Goal: Information Seeking & Learning: Learn about a topic

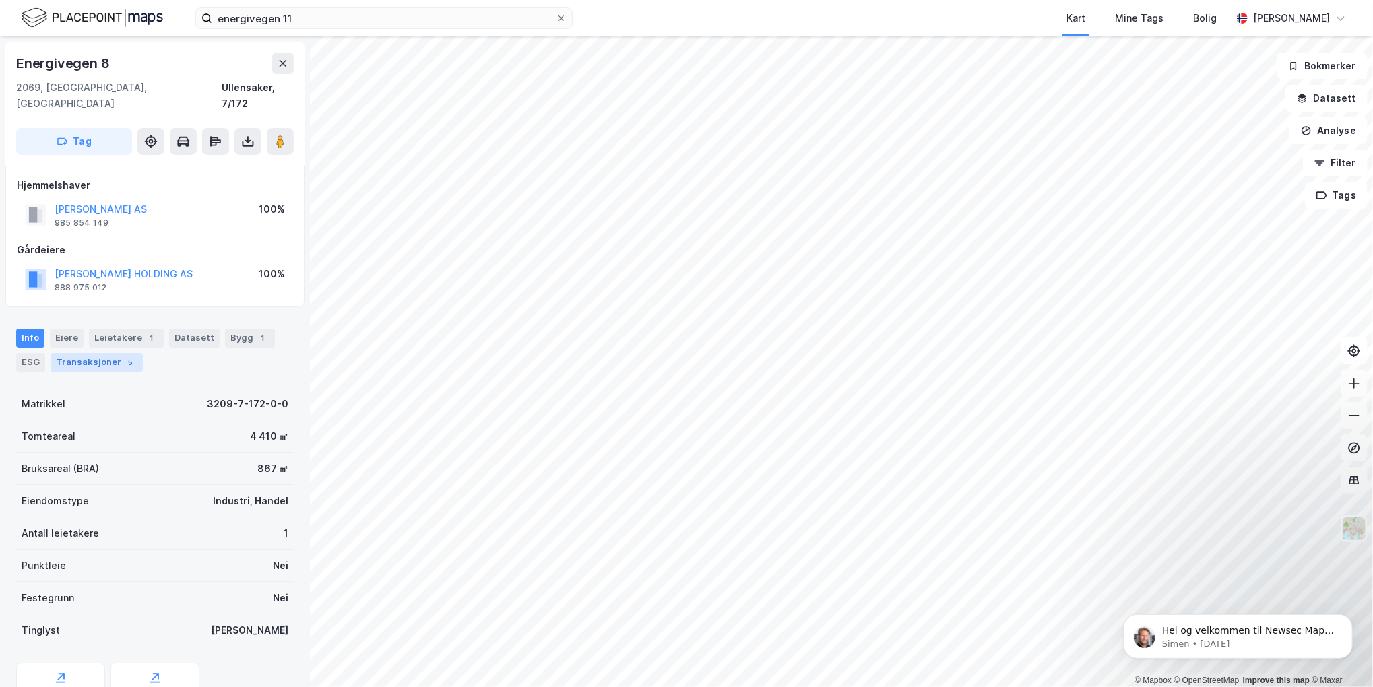
click at [88, 353] on div "Transaksjoner 5" at bounding box center [97, 362] width 92 height 19
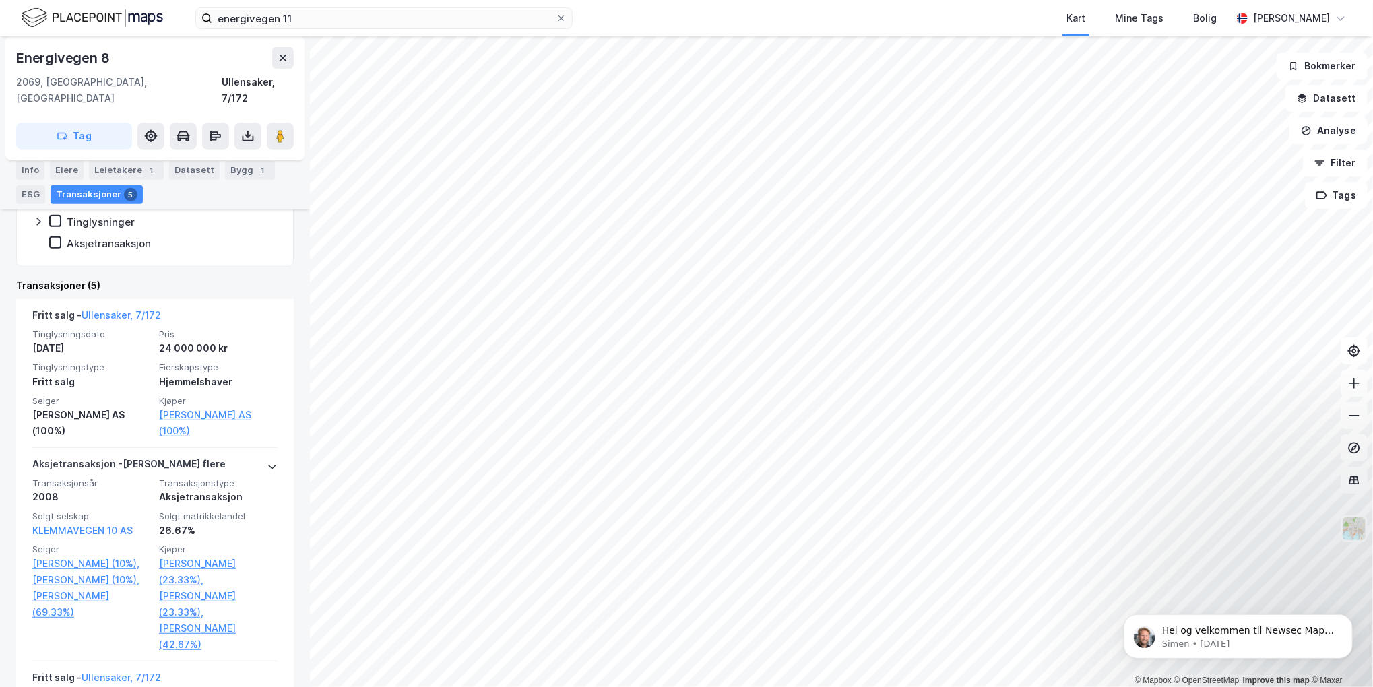
scroll to position [337, 0]
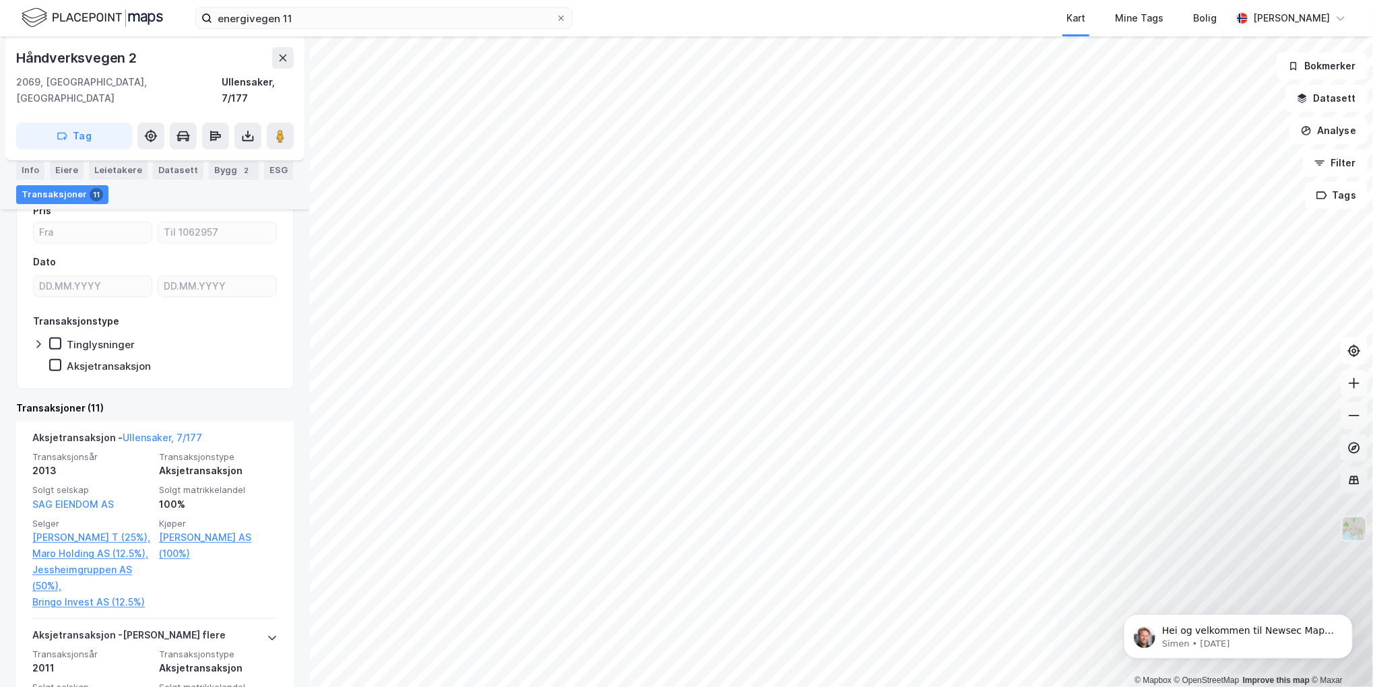
scroll to position [269, 0]
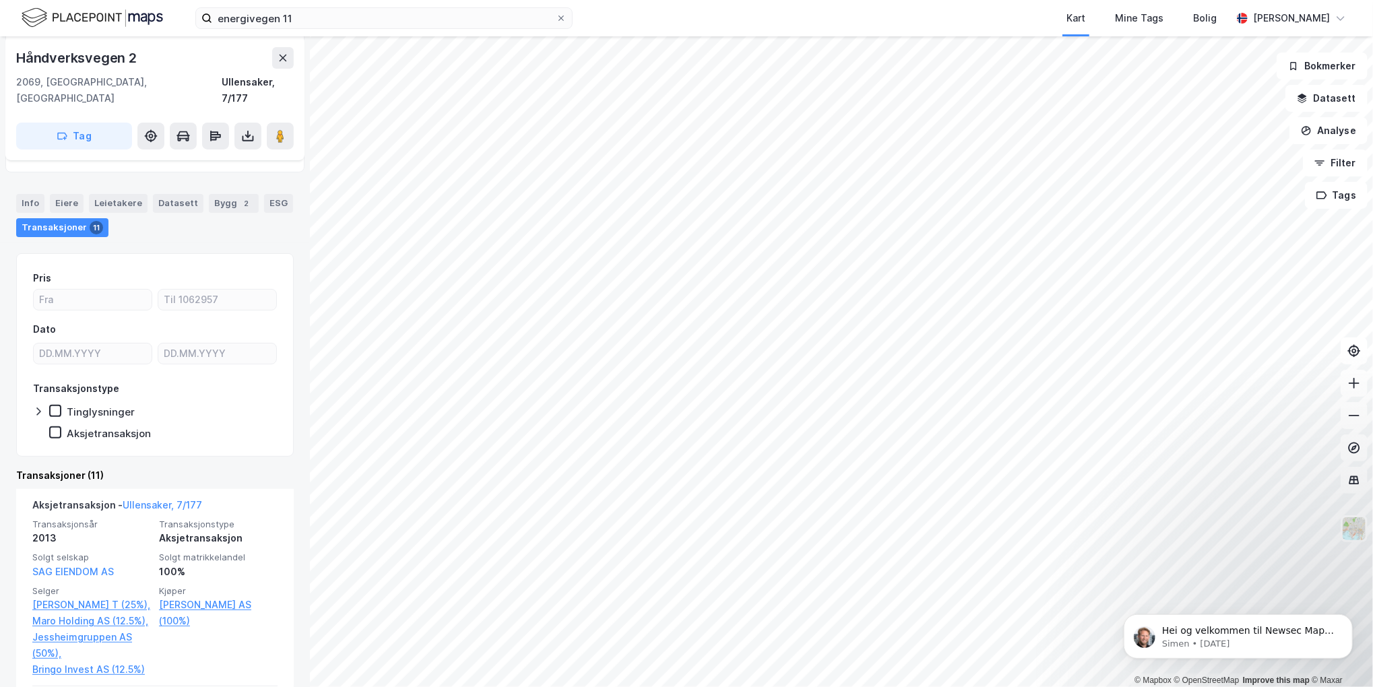
scroll to position [135, 0]
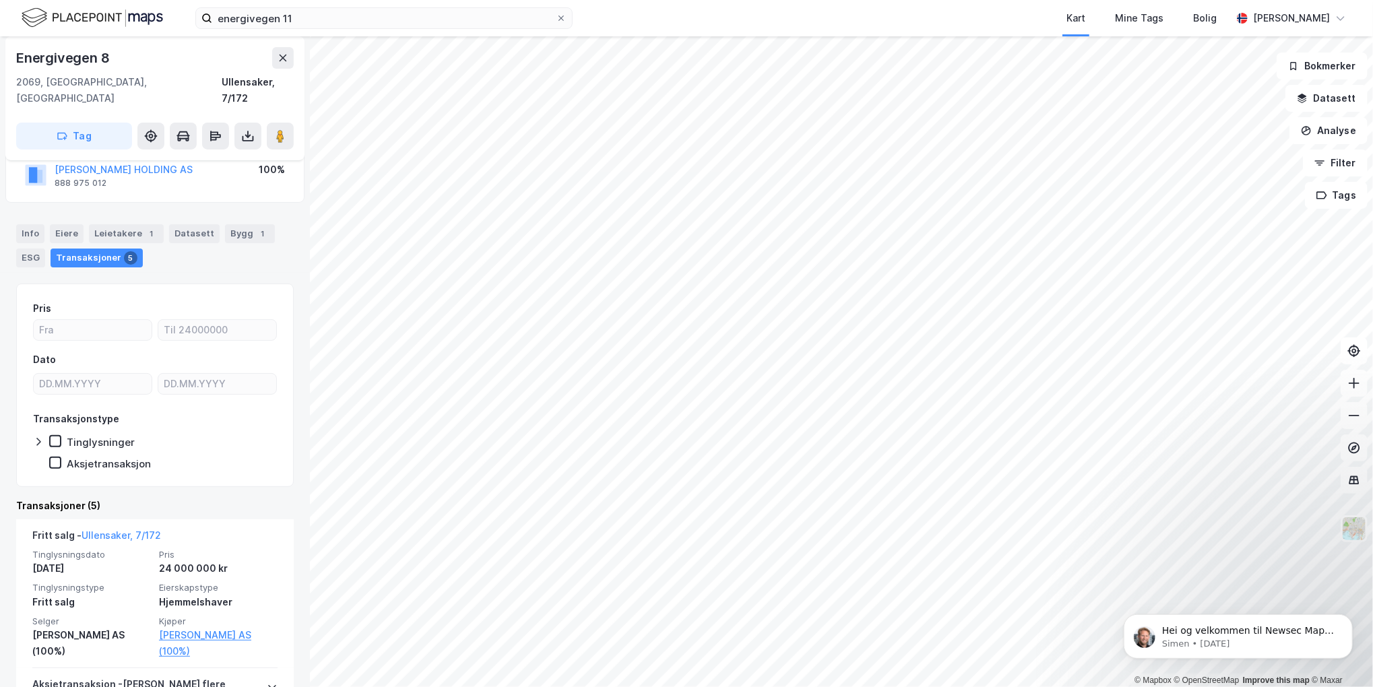
scroll to position [135, 0]
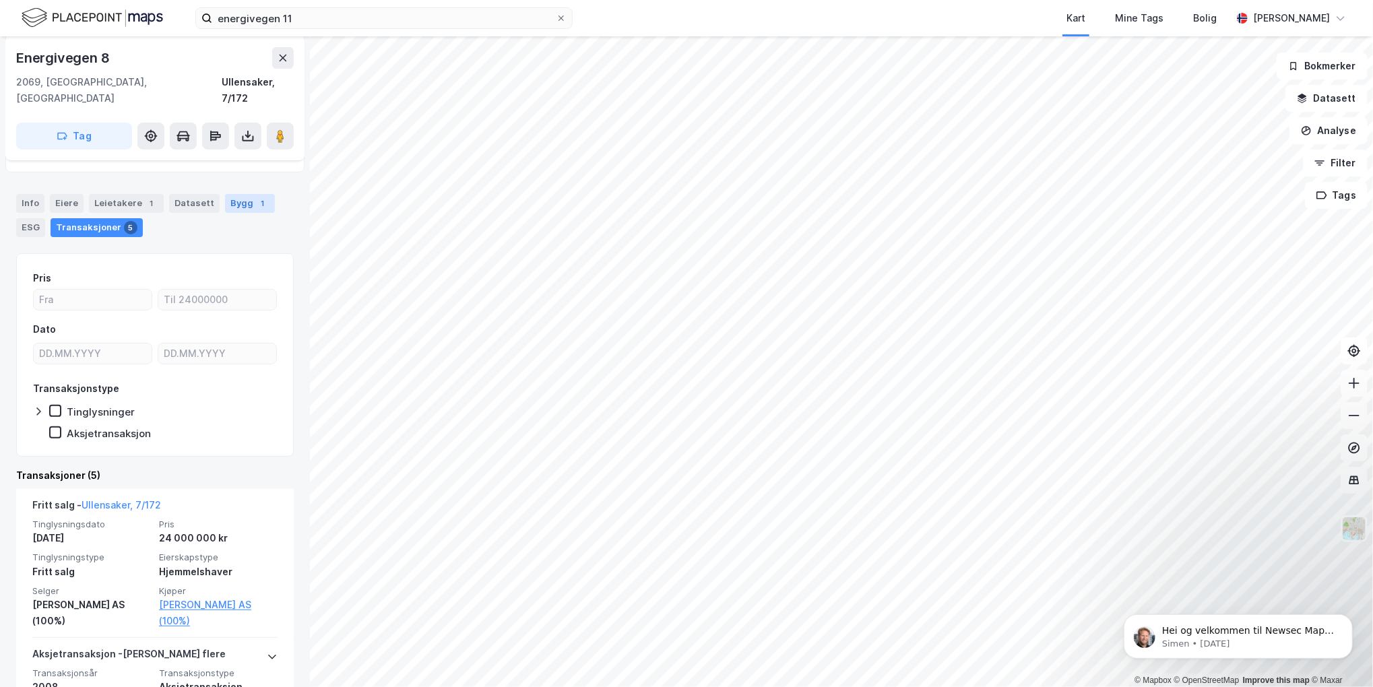
click at [236, 194] on div "Bygg 1" at bounding box center [250, 203] width 50 height 19
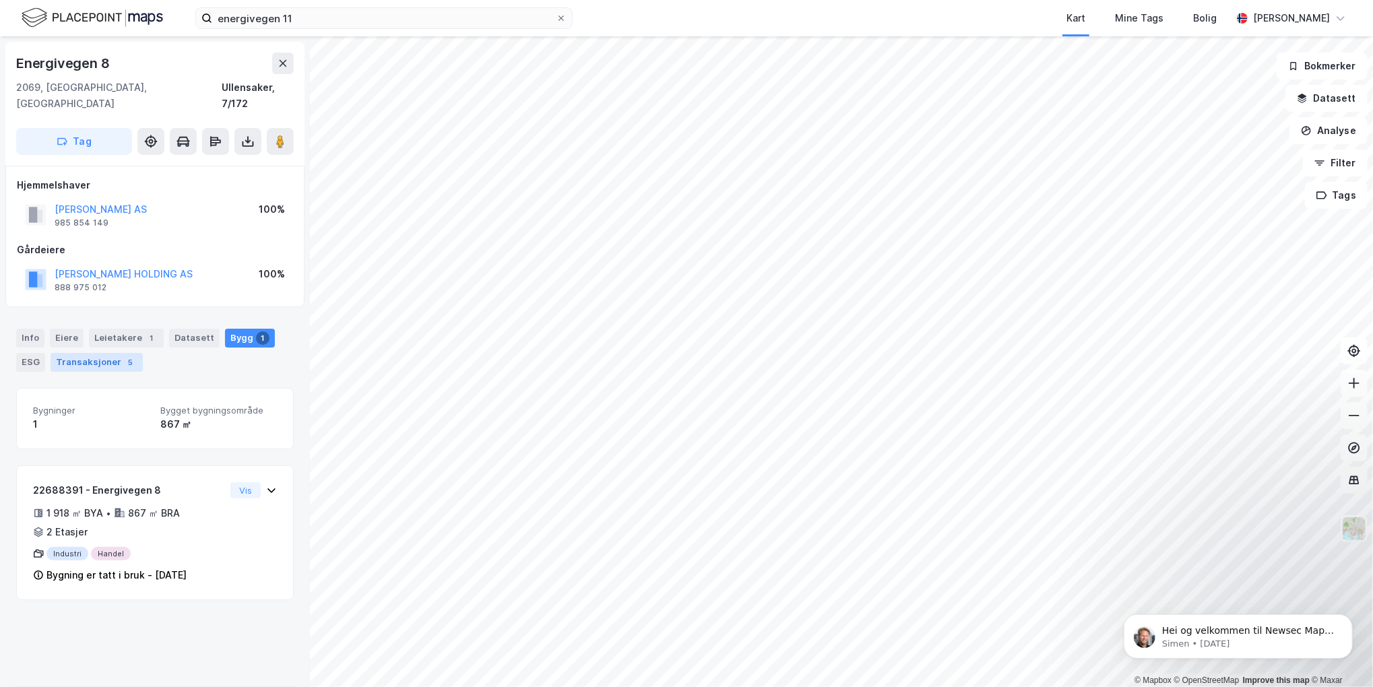
click at [101, 353] on div "Transaksjoner 5" at bounding box center [97, 362] width 92 height 19
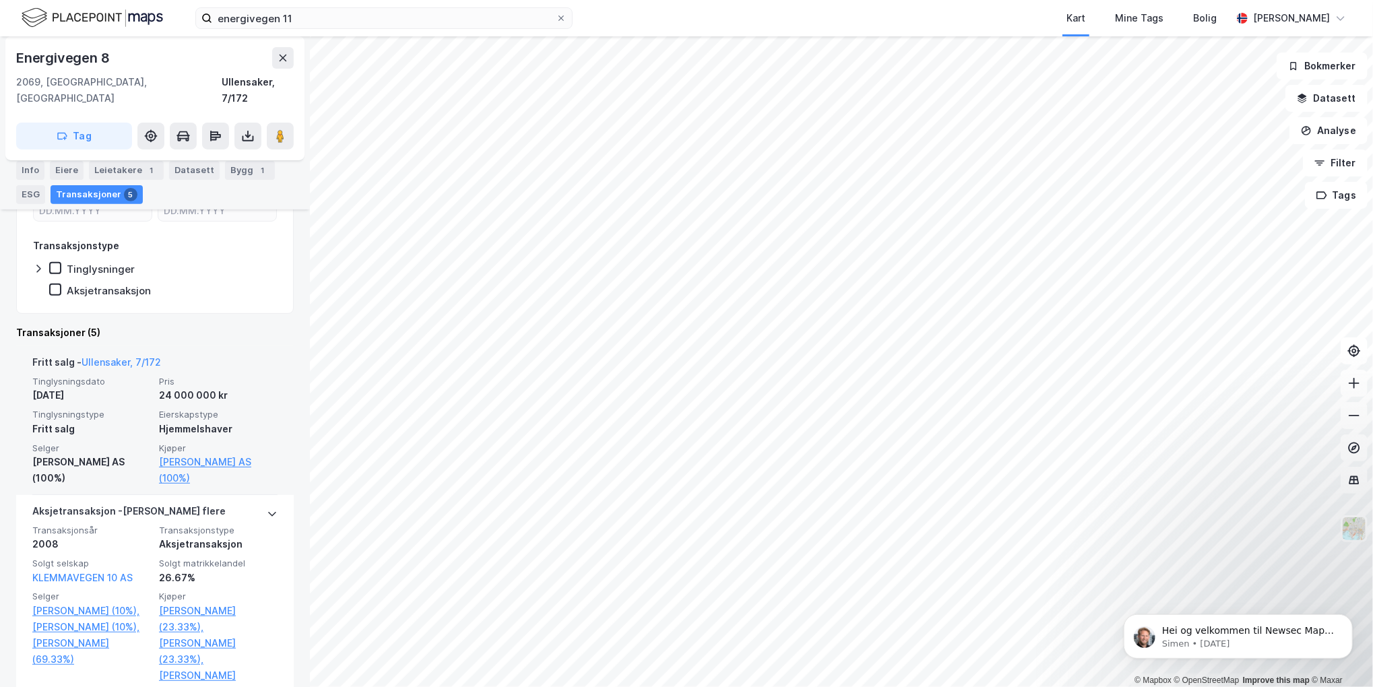
scroll to position [269, 0]
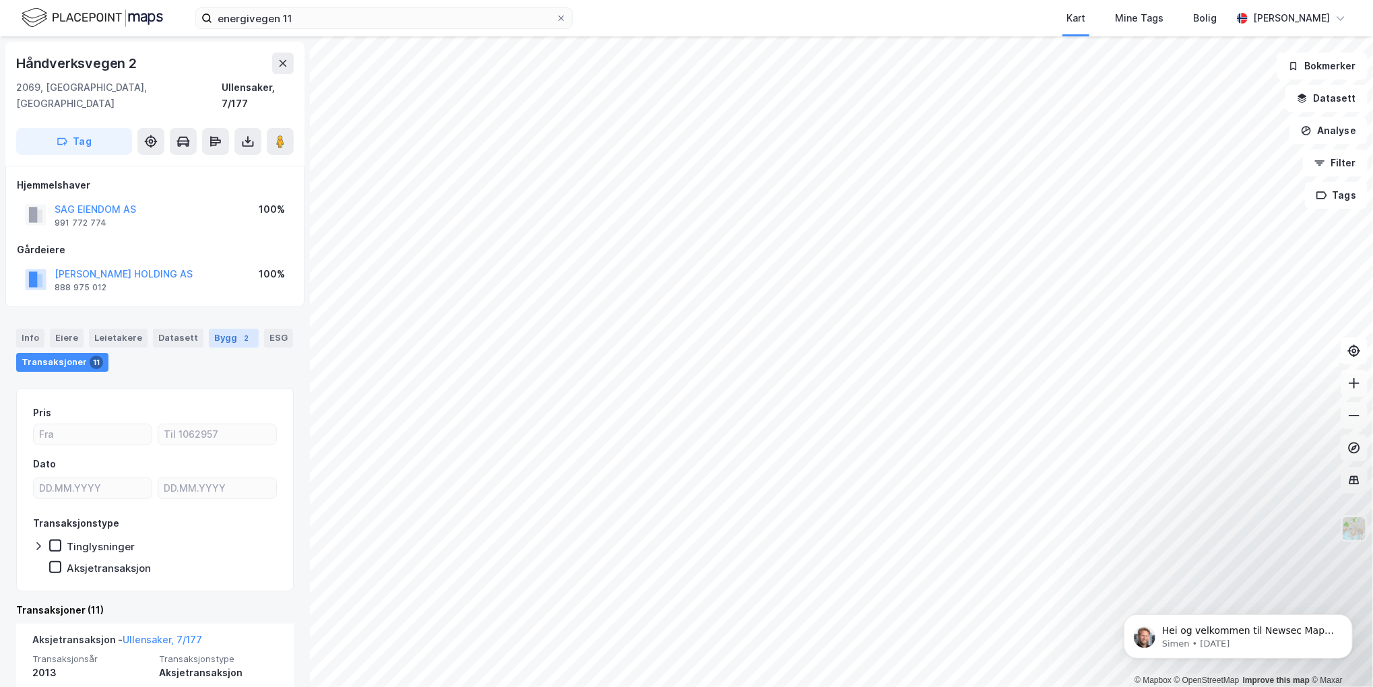
click at [224, 329] on div "Bygg 2" at bounding box center [234, 338] width 50 height 19
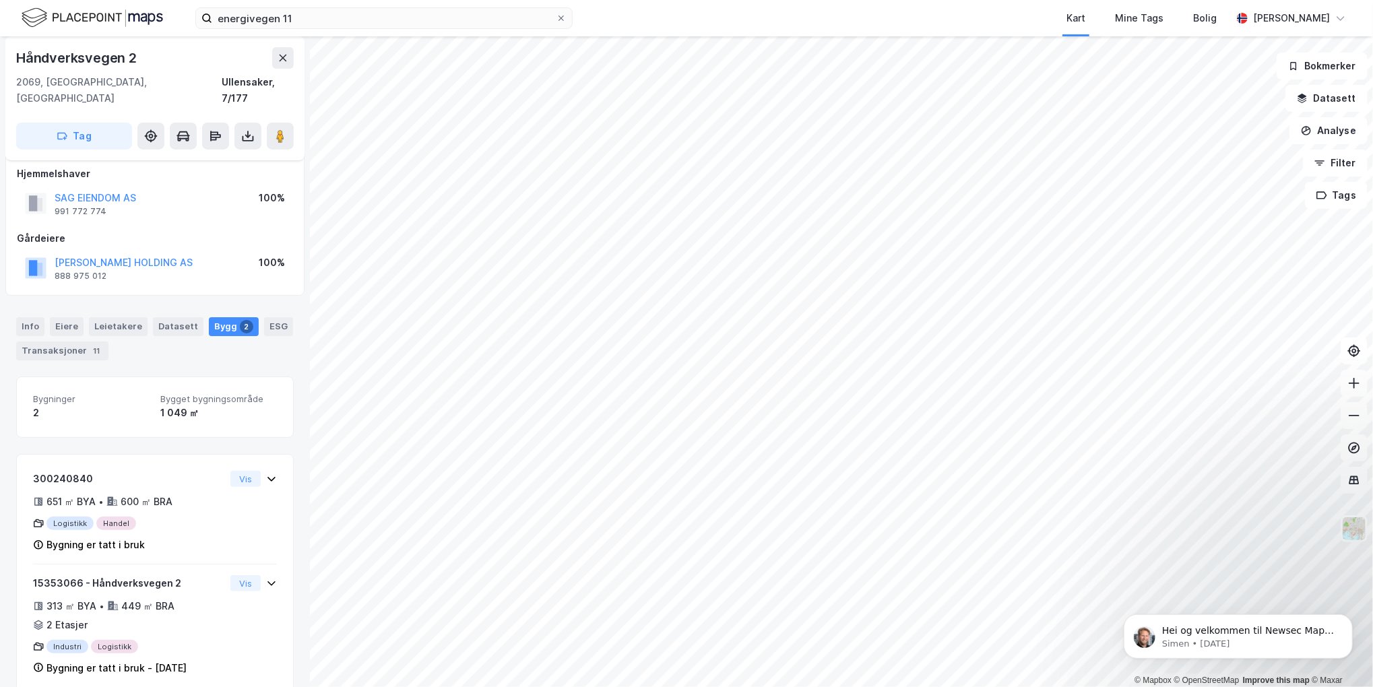
scroll to position [16, 0]
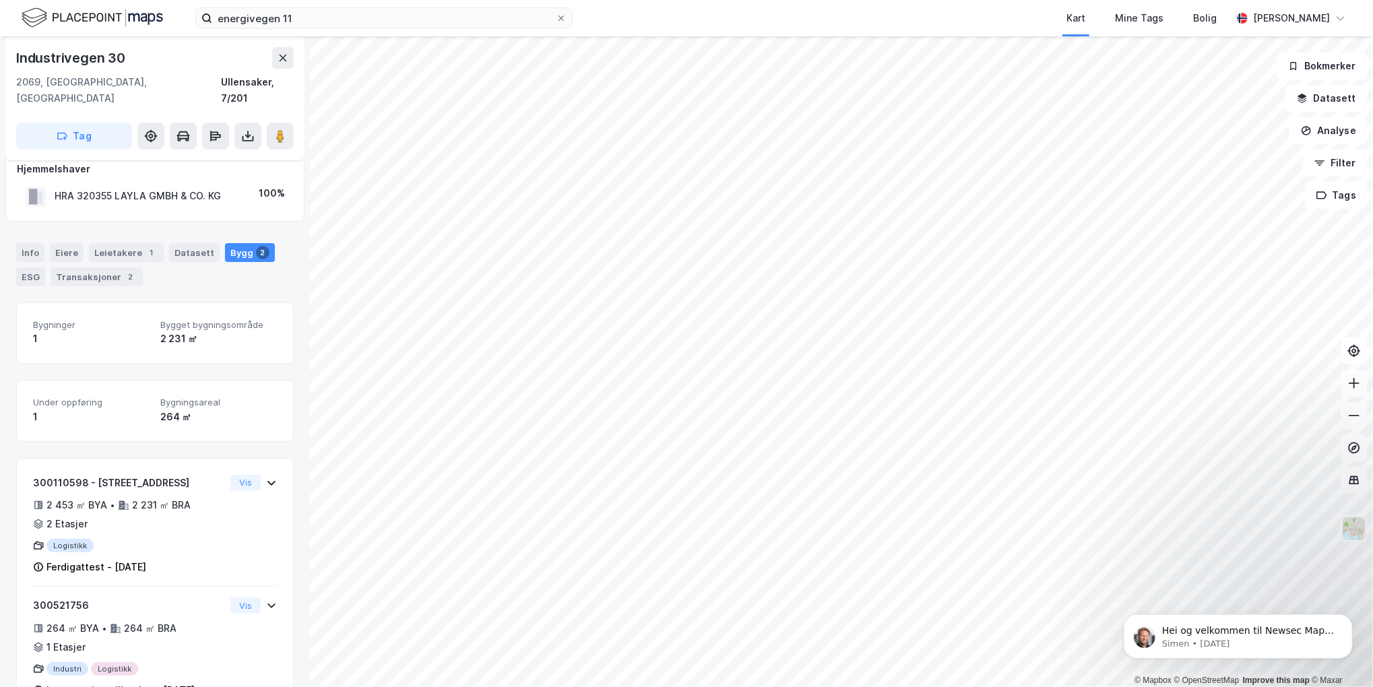
scroll to position [43, 0]
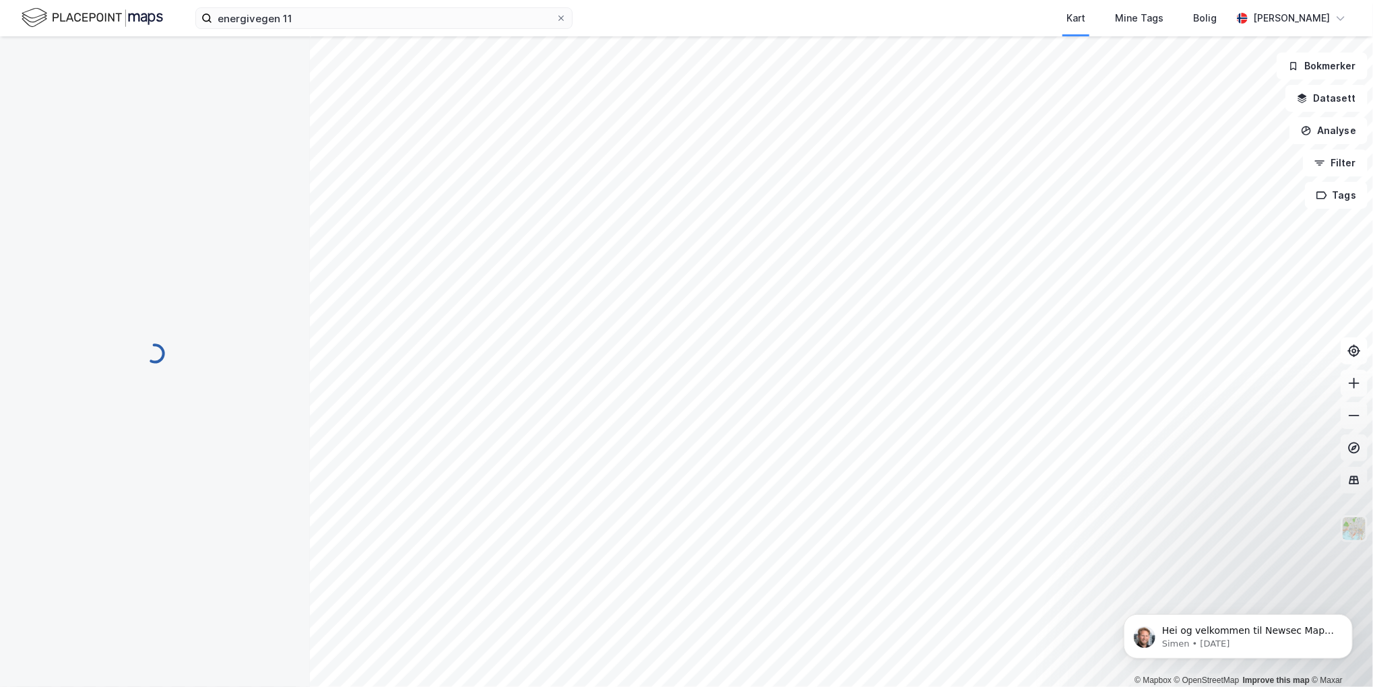
scroll to position [35, 0]
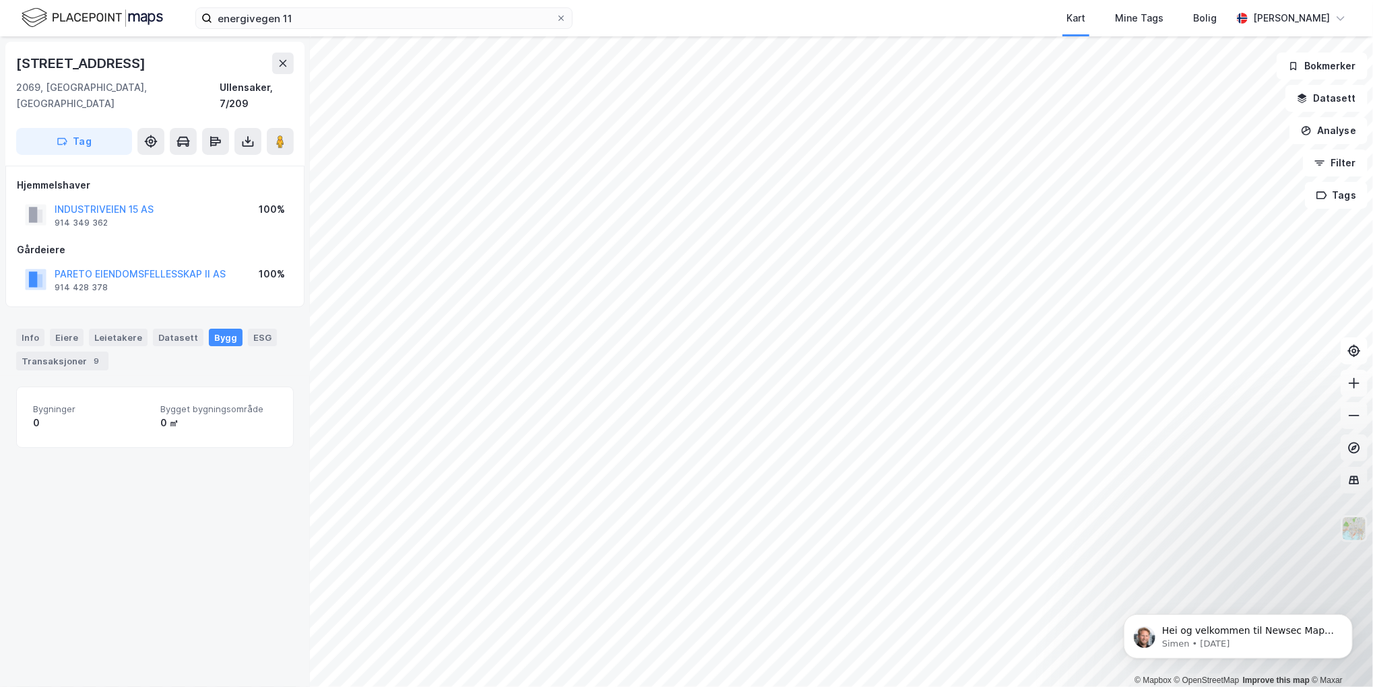
scroll to position [35, 0]
click at [0, 0] on button "INDUSTRIVEIEN 15 AS" at bounding box center [0, 0] width 0 height 0
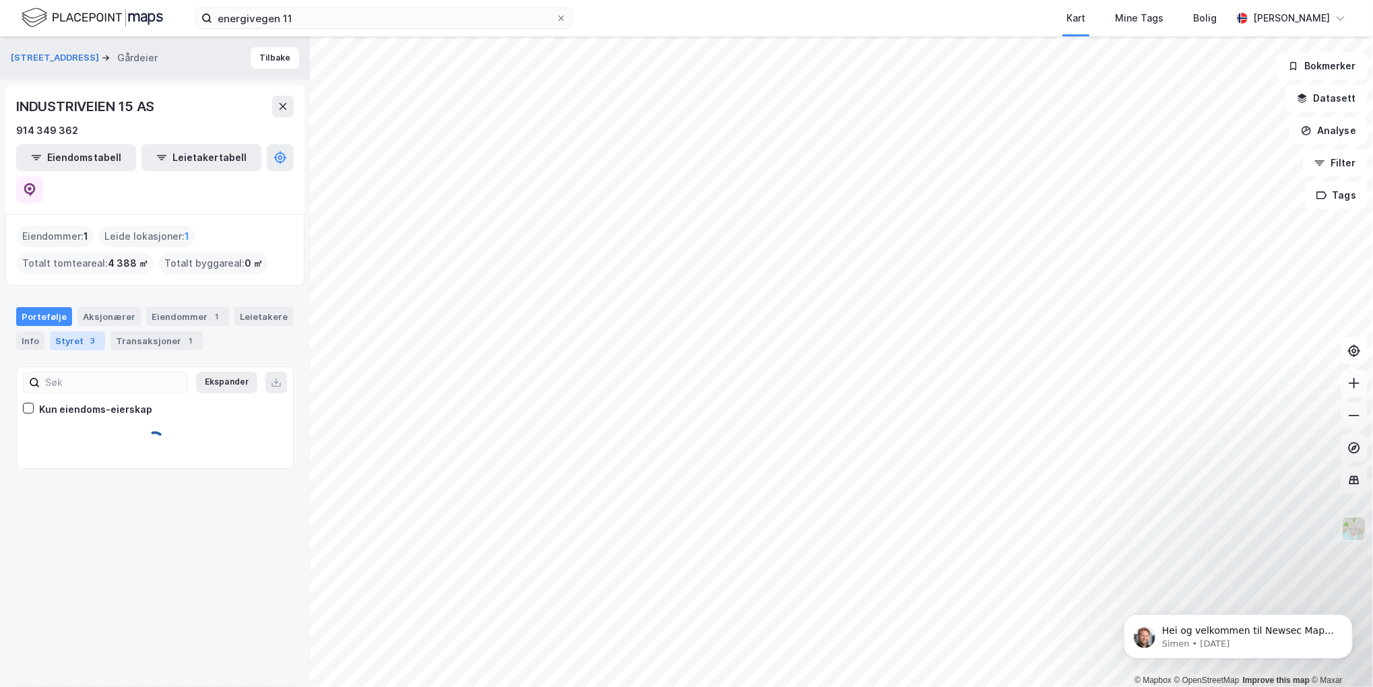
click at [76, 331] on div "Styret 3" at bounding box center [77, 340] width 55 height 19
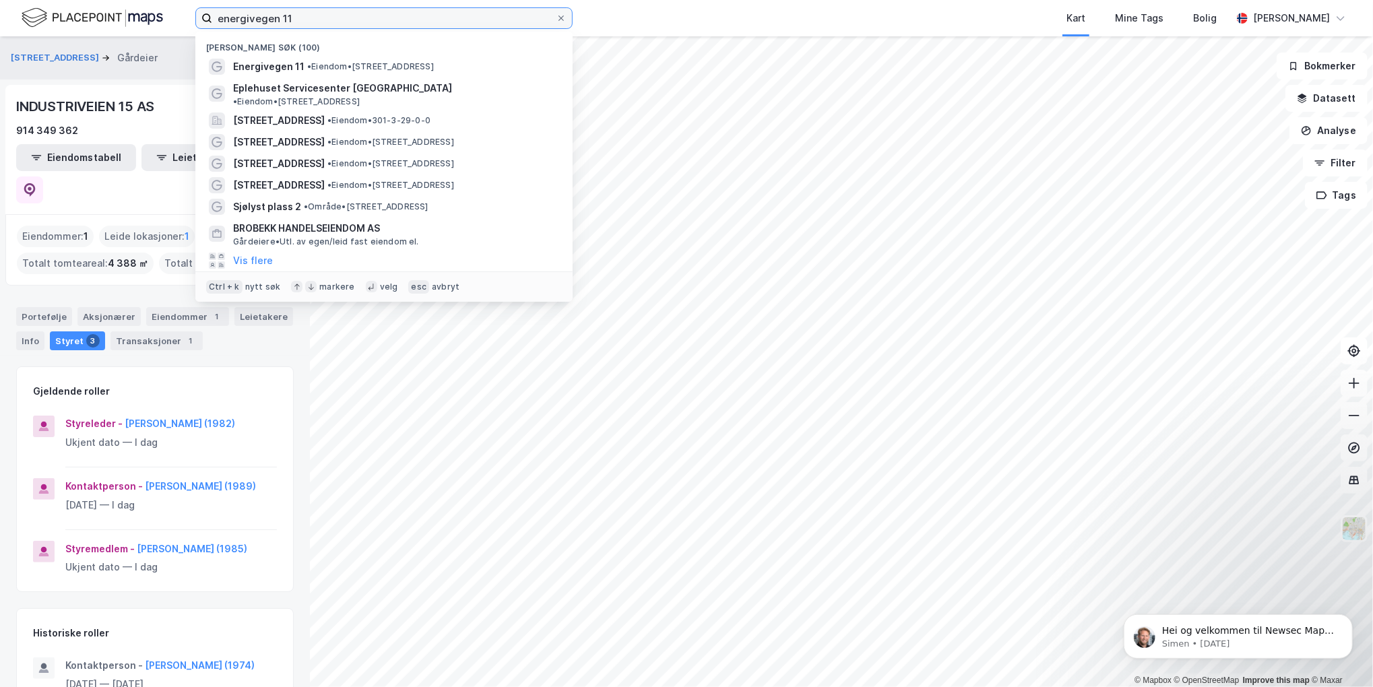
drag, startPoint x: 317, startPoint y: 14, endPoint x: 123, endPoint y: 25, distance: 194.3
click at [123, 25] on div "energivegen 11 Nylige søk (100) Energivegen 11 • Eiendom • [STREET_ADDRESS] Epl…" at bounding box center [686, 18] width 1373 height 36
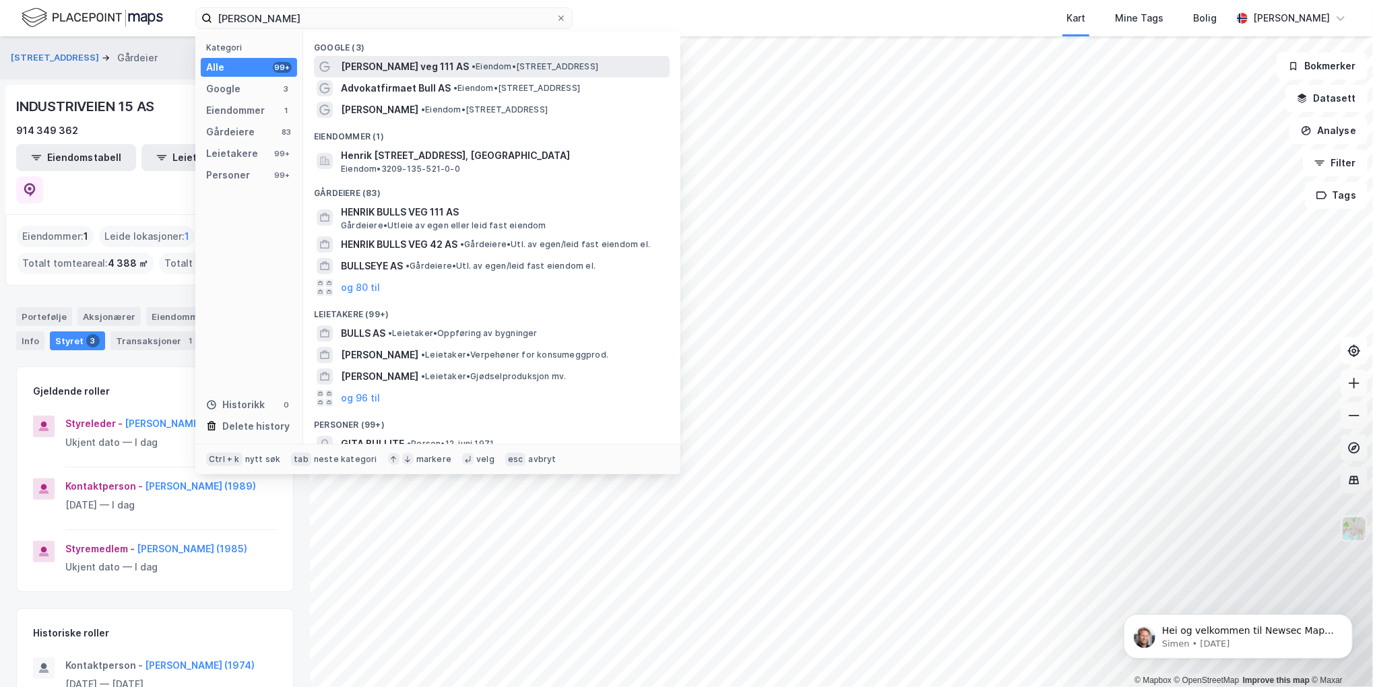
click at [378, 64] on span "[PERSON_NAME] veg 111 AS" at bounding box center [405, 67] width 128 height 16
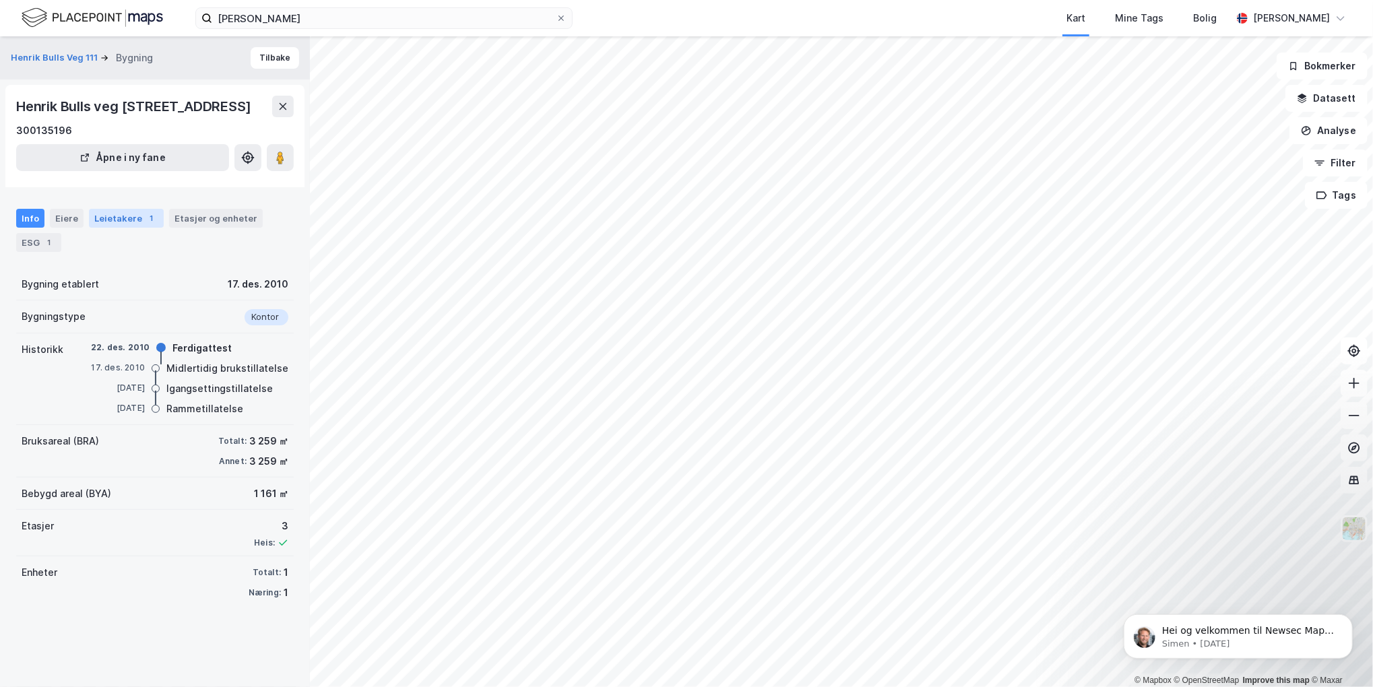
click at [102, 216] on div "Leietakere 1" at bounding box center [126, 218] width 75 height 19
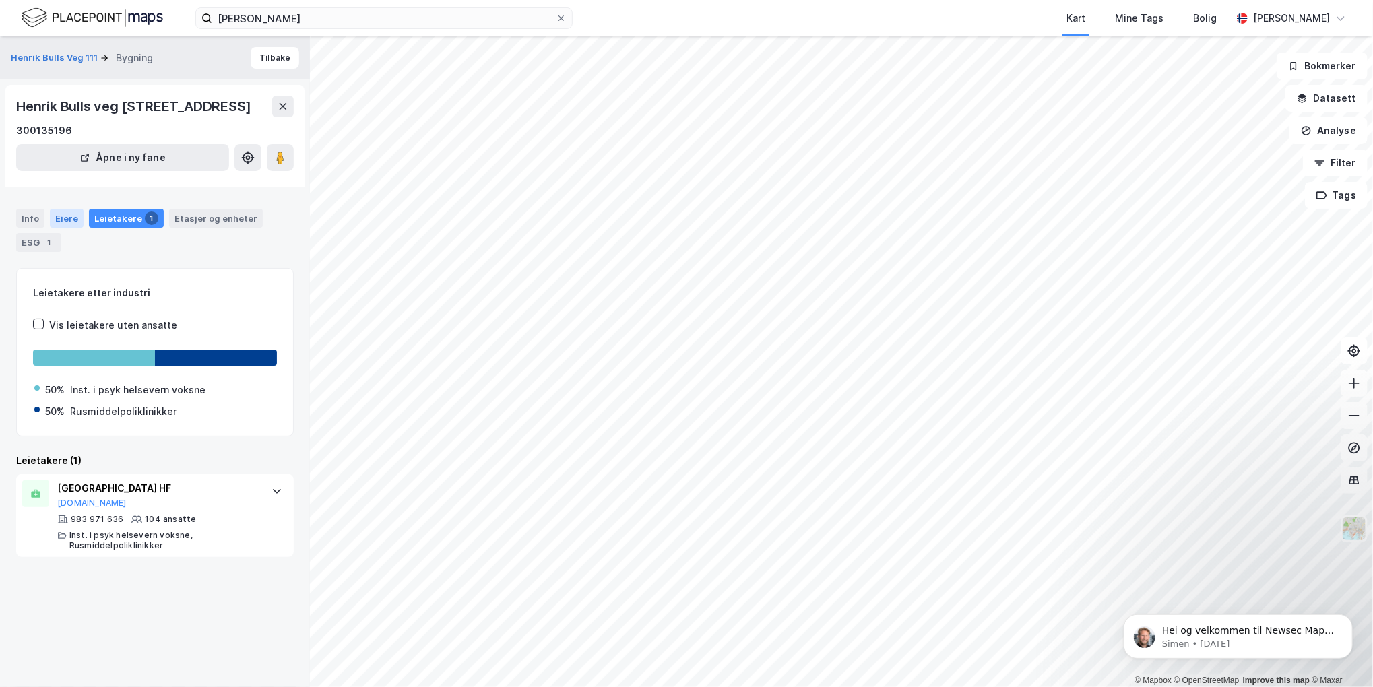
click at [70, 217] on div "Eiere" at bounding box center [67, 218] width 34 height 19
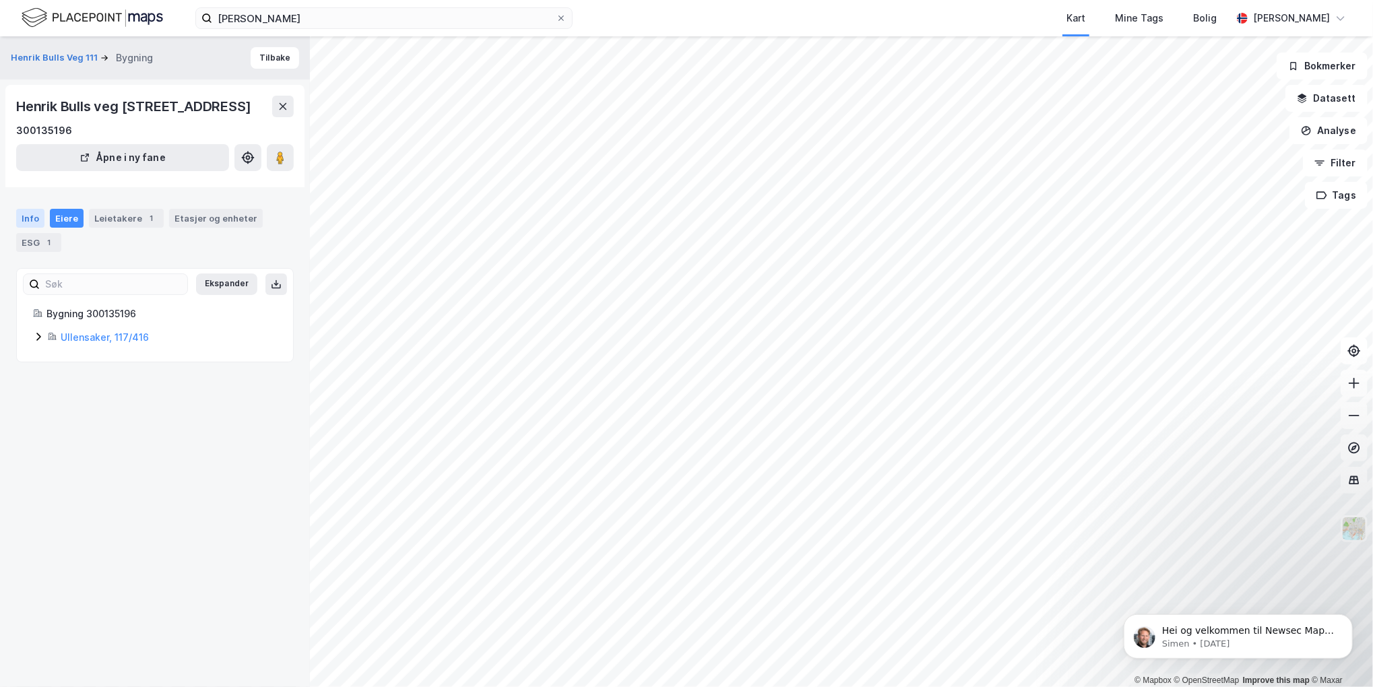
click at [32, 215] on div "Info" at bounding box center [30, 218] width 28 height 19
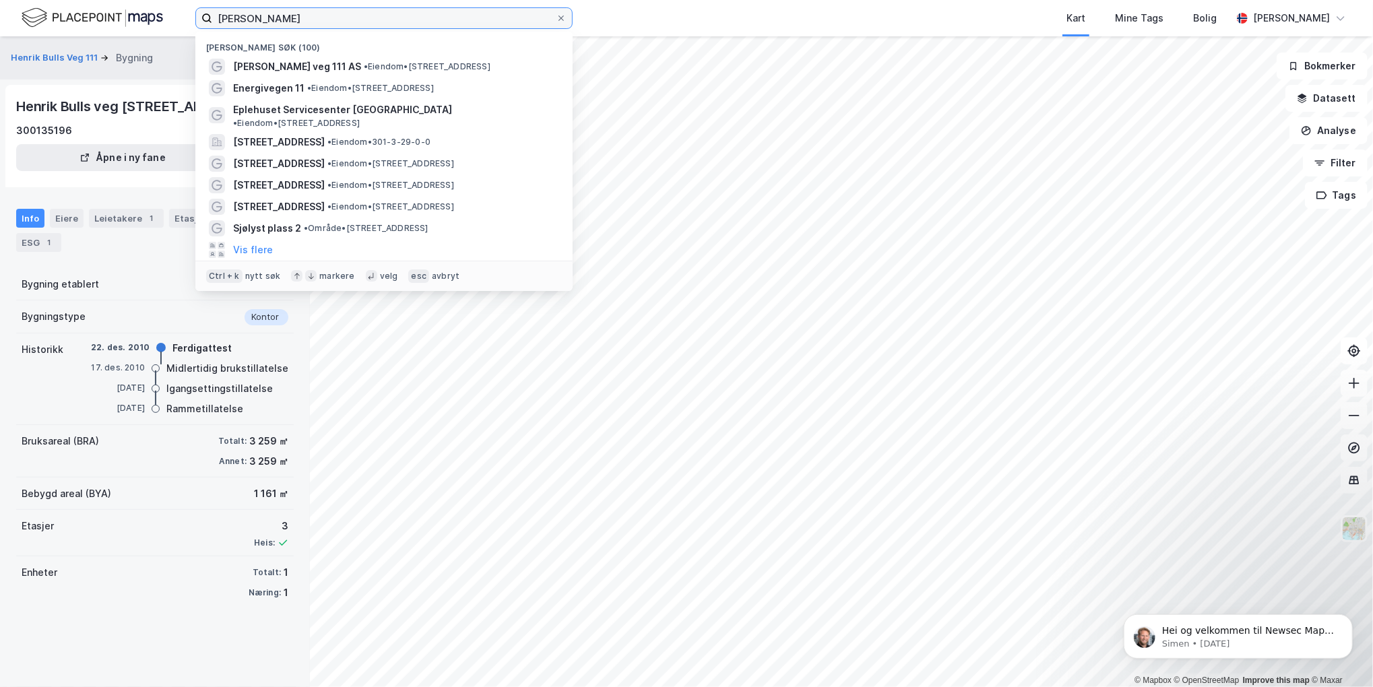
drag, startPoint x: 286, startPoint y: 20, endPoint x: 57, endPoint y: 15, distance: 229.1
click at [57, 16] on div "[PERSON_NAME] Nylige søk (100) [PERSON_NAME] veg 111 AS • Eiendom • [STREET_ADD…" at bounding box center [686, 18] width 1373 height 36
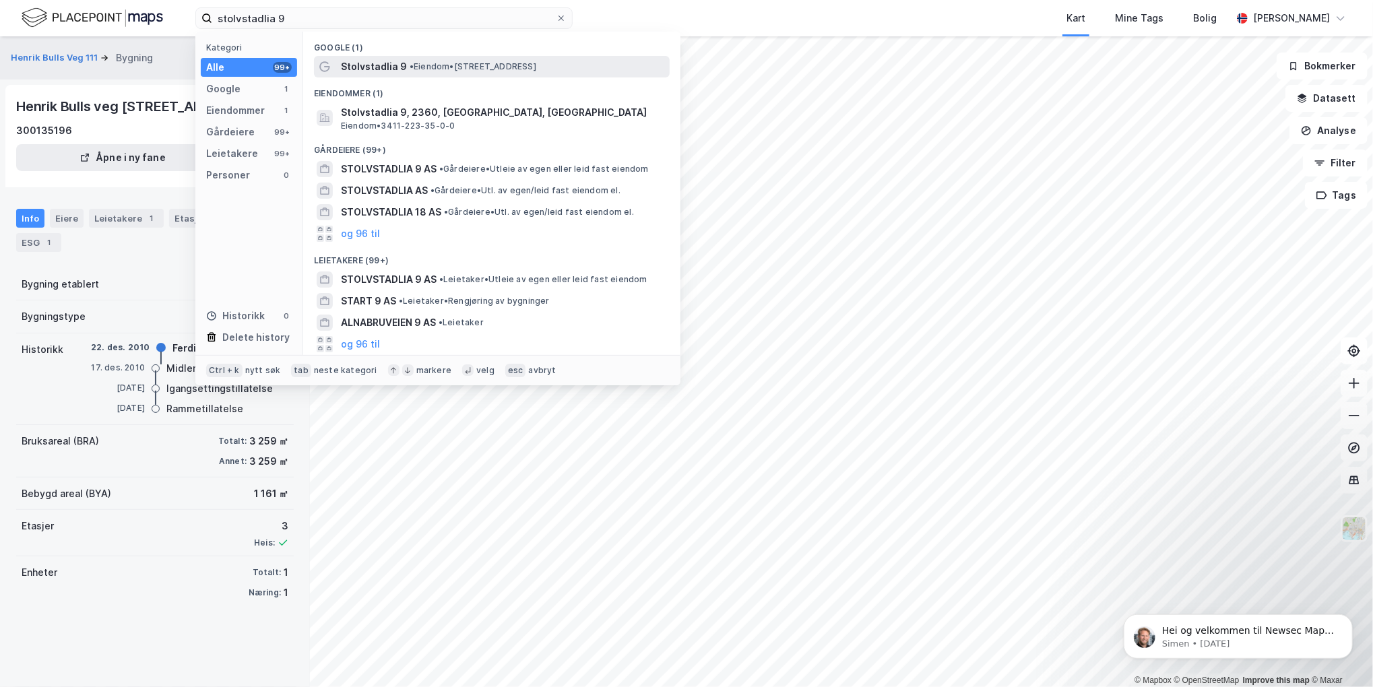
click at [415, 62] on span "• Eiendom • [STREET_ADDRESS]" at bounding box center [473, 66] width 127 height 11
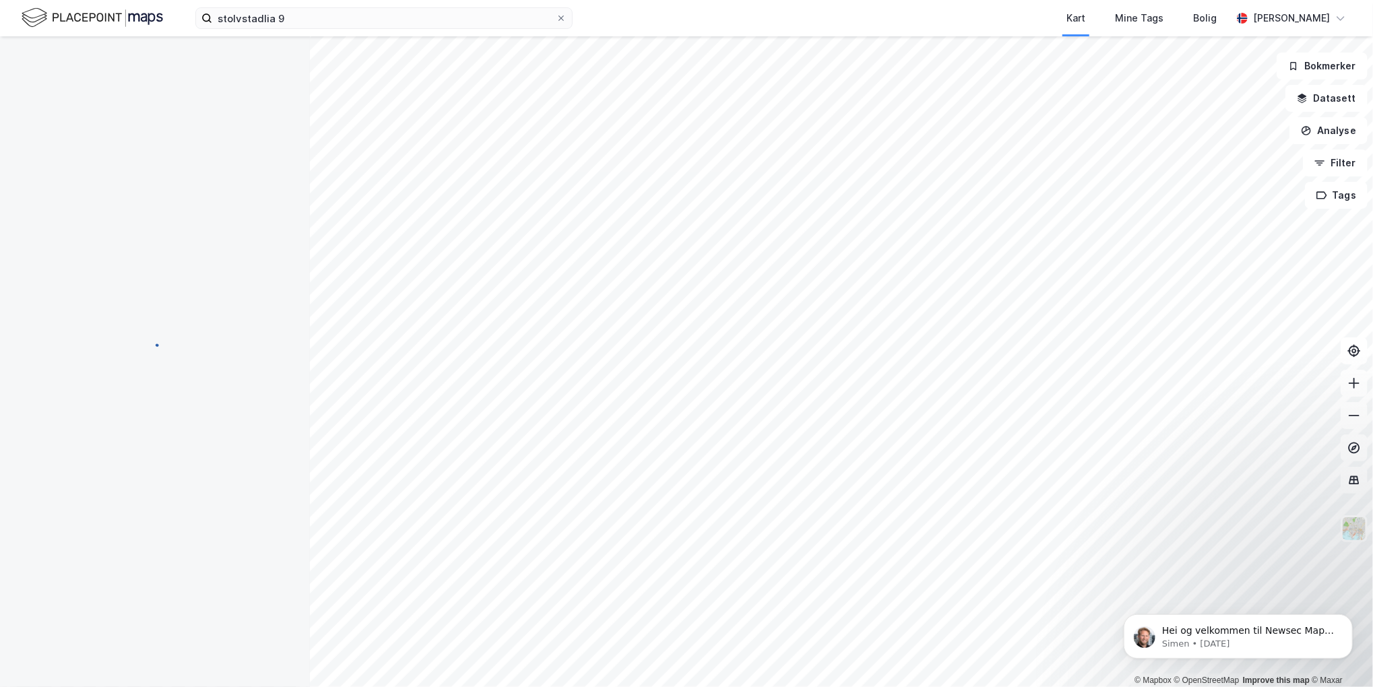
scroll to position [35, 0]
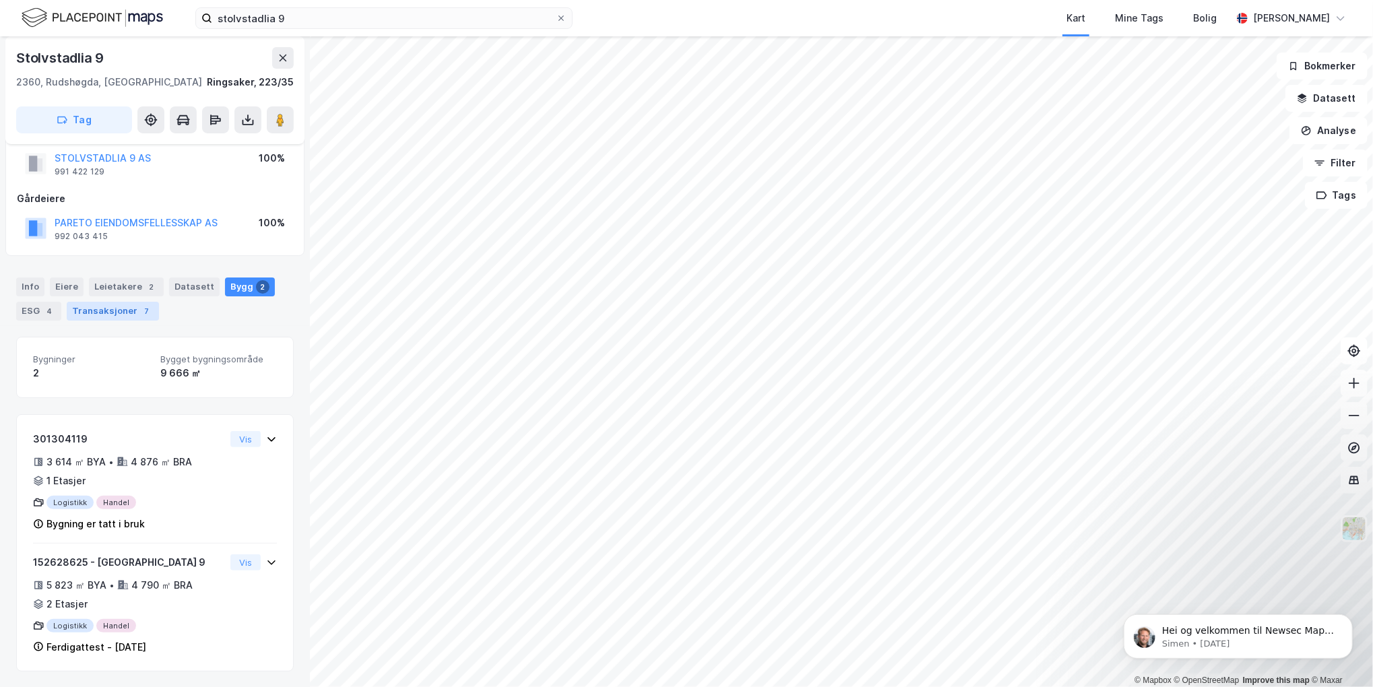
click at [110, 309] on div "Transaksjoner 7" at bounding box center [113, 311] width 92 height 19
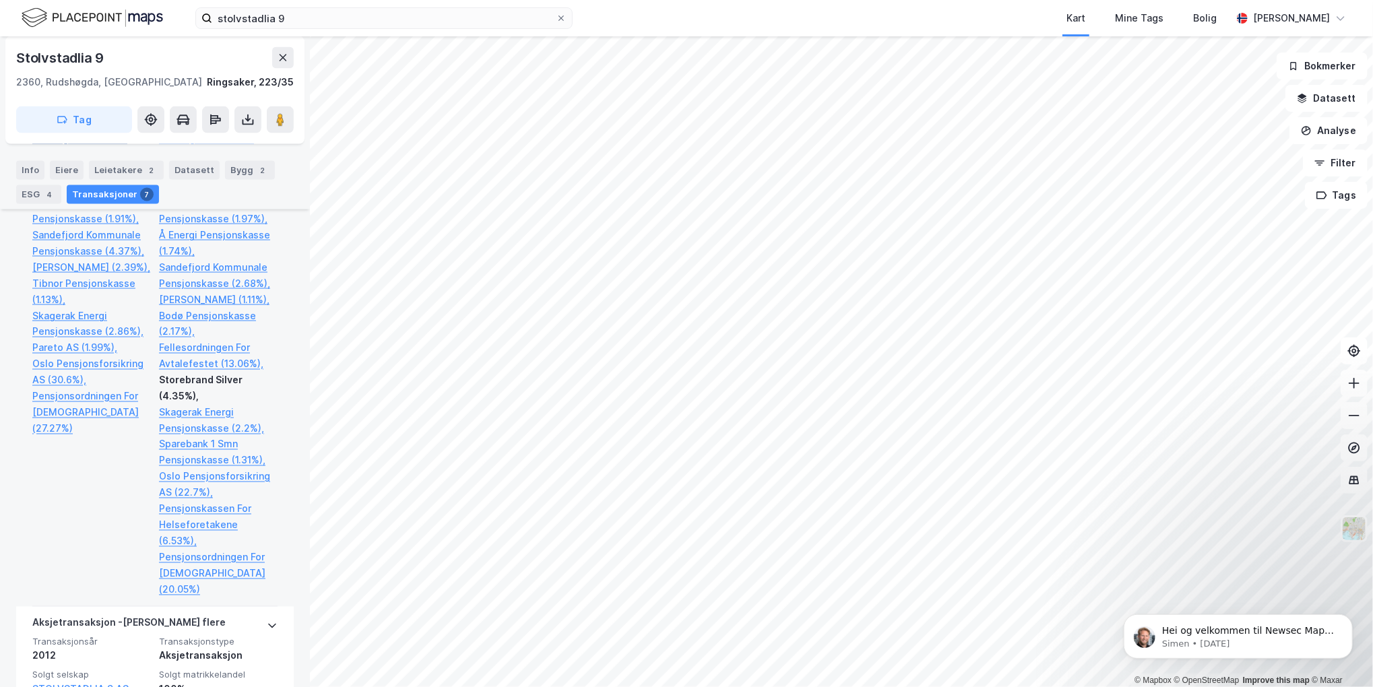
scroll to position [1684, 0]
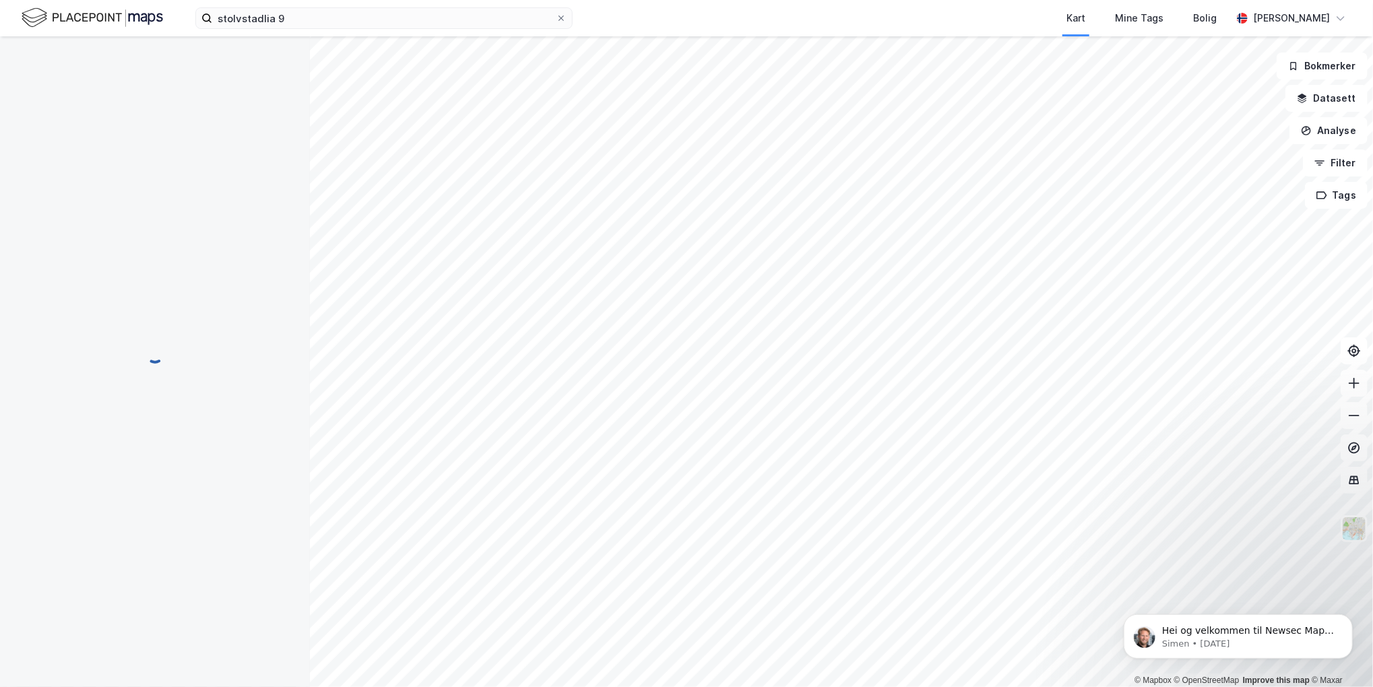
scroll to position [27, 0]
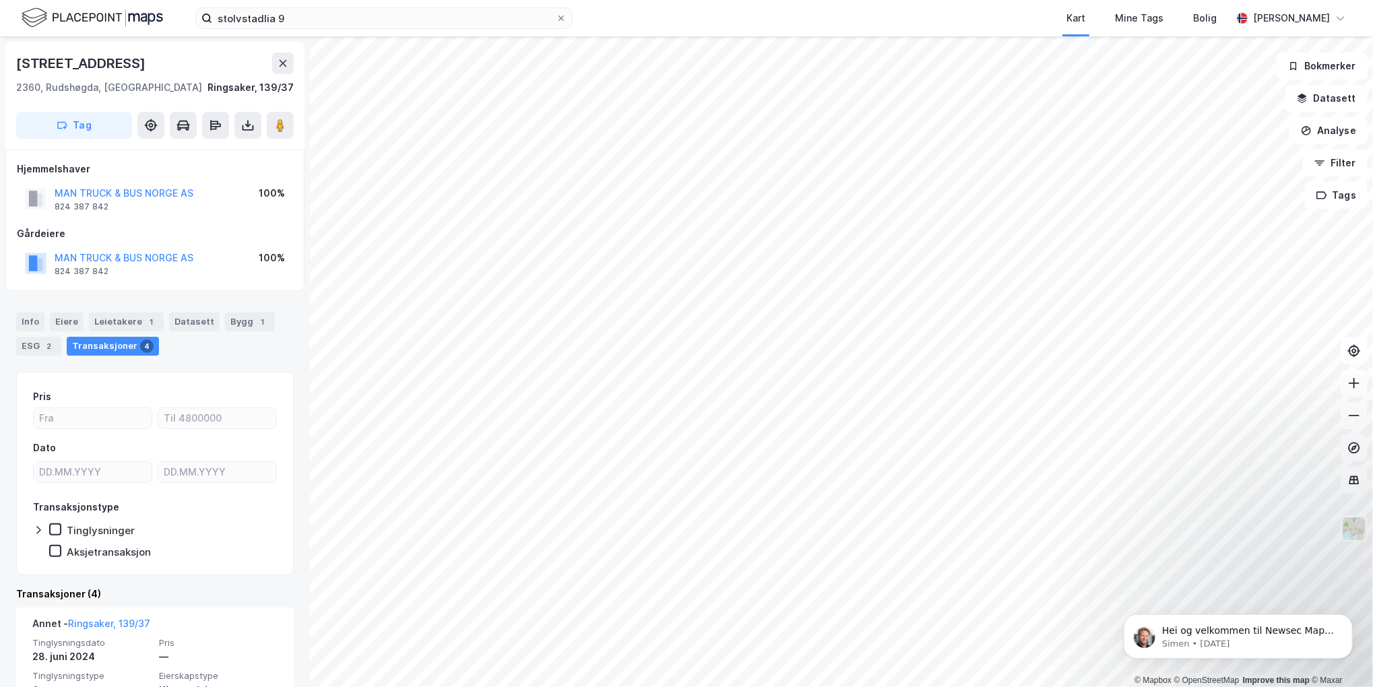
scroll to position [27, 0]
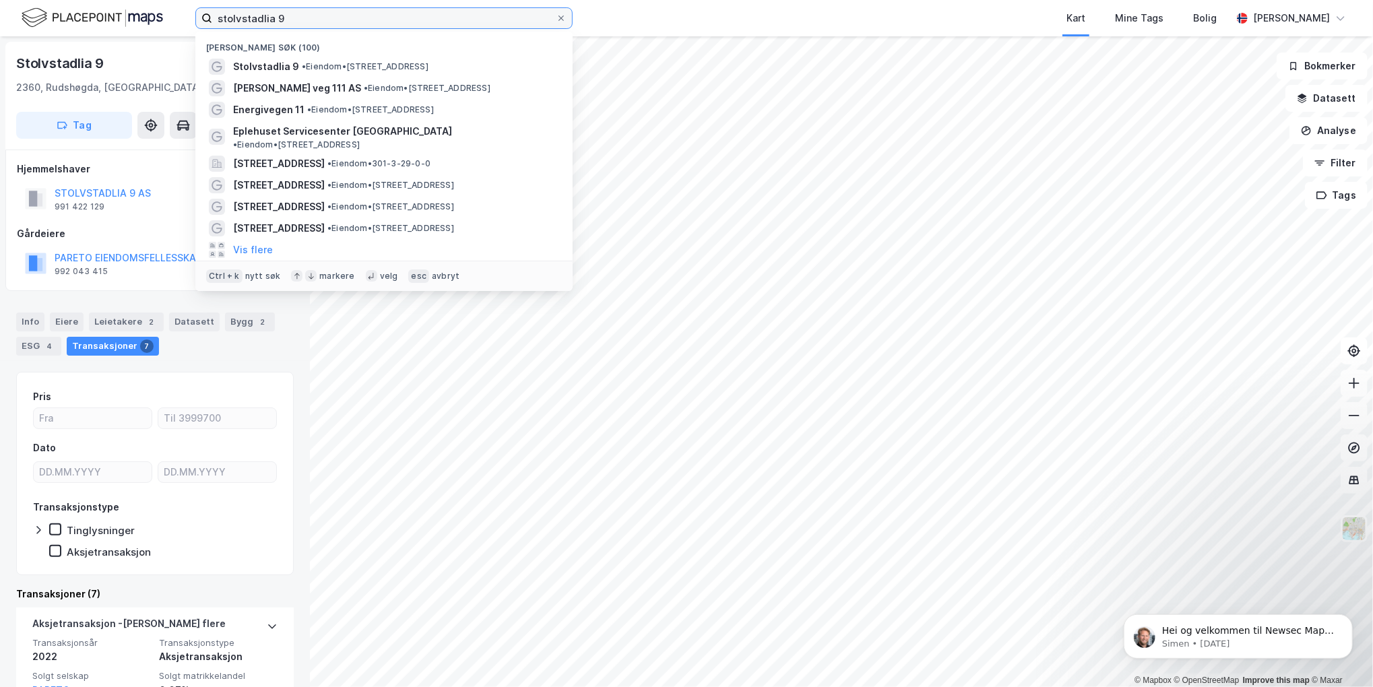
drag, startPoint x: 305, startPoint y: 20, endPoint x: -38, endPoint y: -1, distance: 343.6
click at [0, 0] on html "stolvstadlia 9 Nylige søk (100) [GEOGRAPHIC_DATA] 9 • [PERSON_NAME] 9, 2360 Rud…" at bounding box center [686, 343] width 1373 height 687
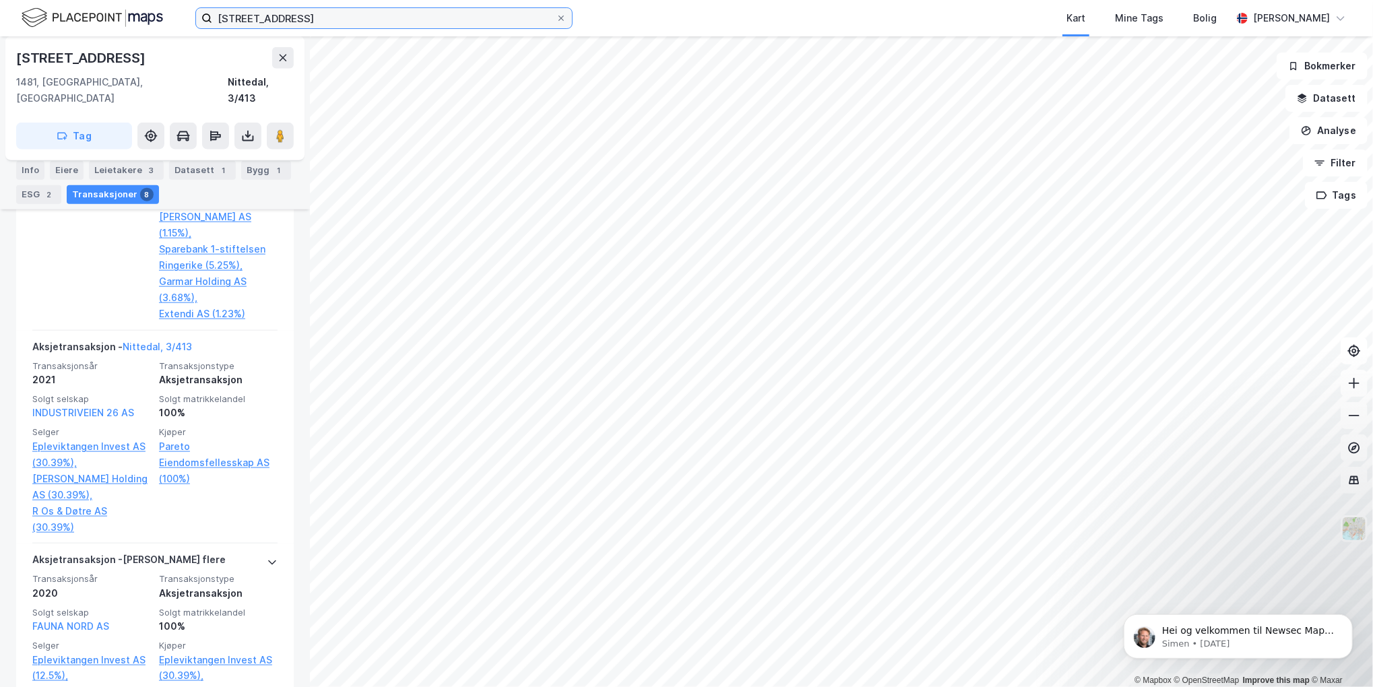
scroll to position [943, 0]
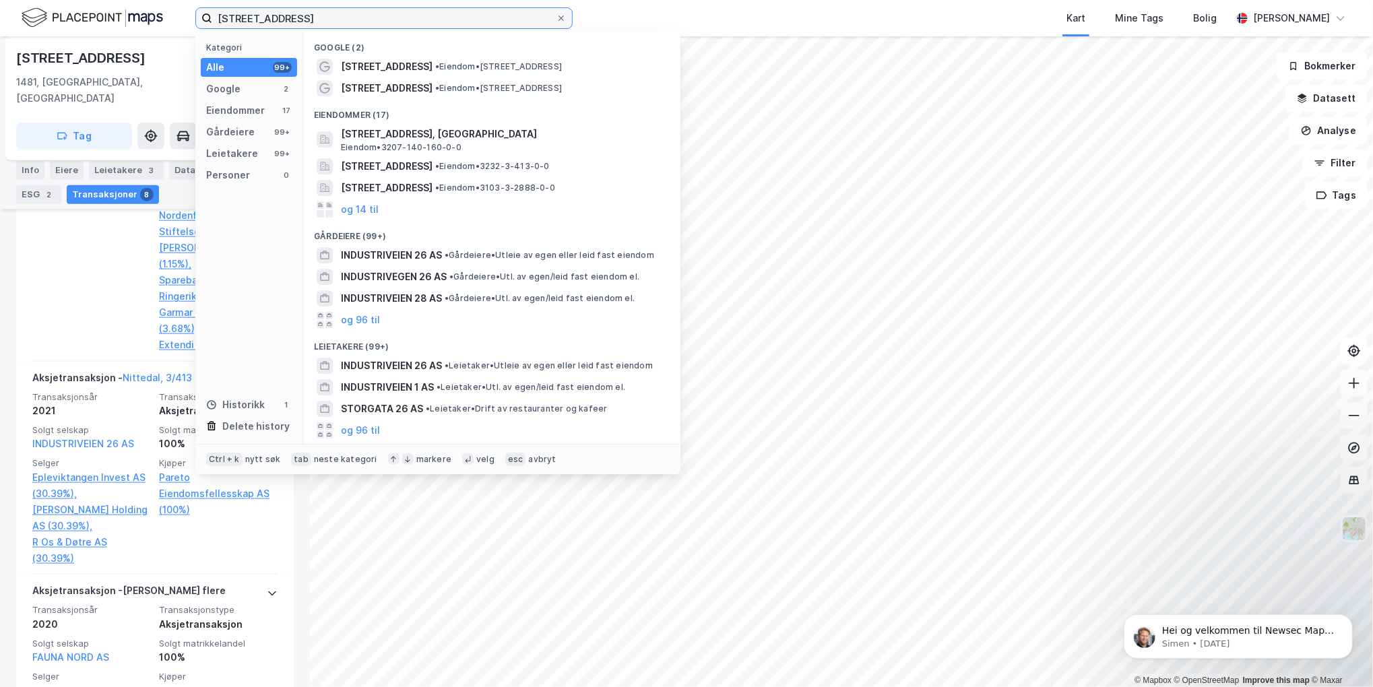
drag, startPoint x: 340, startPoint y: 16, endPoint x: -36, endPoint y: 13, distance: 376.6
click at [0, 13] on html "industriveien 26 Kategori Alle 99+ Google 2 Eiendommer 17 Gårdeiere 99+ Leietak…" at bounding box center [686, 343] width 1373 height 687
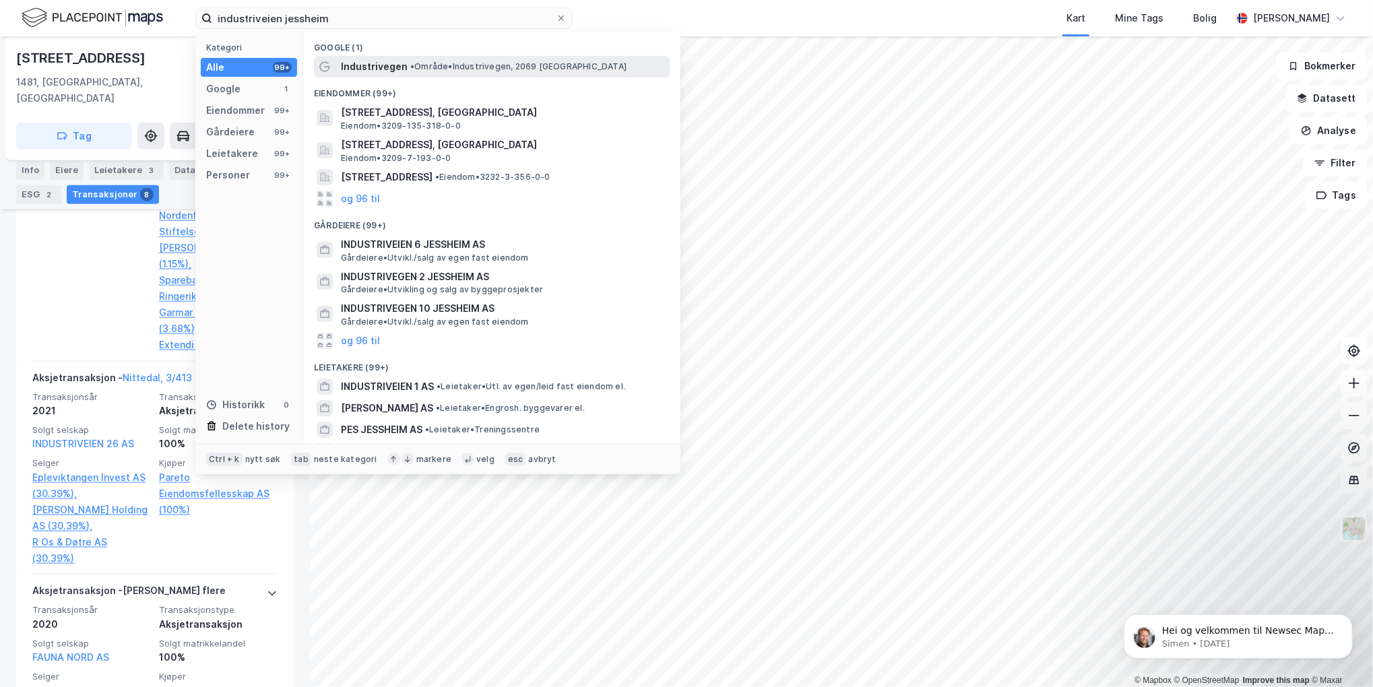
click at [405, 70] on div "Industrivegen • Område • [STREET_ADDRESS]" at bounding box center [504, 67] width 326 height 16
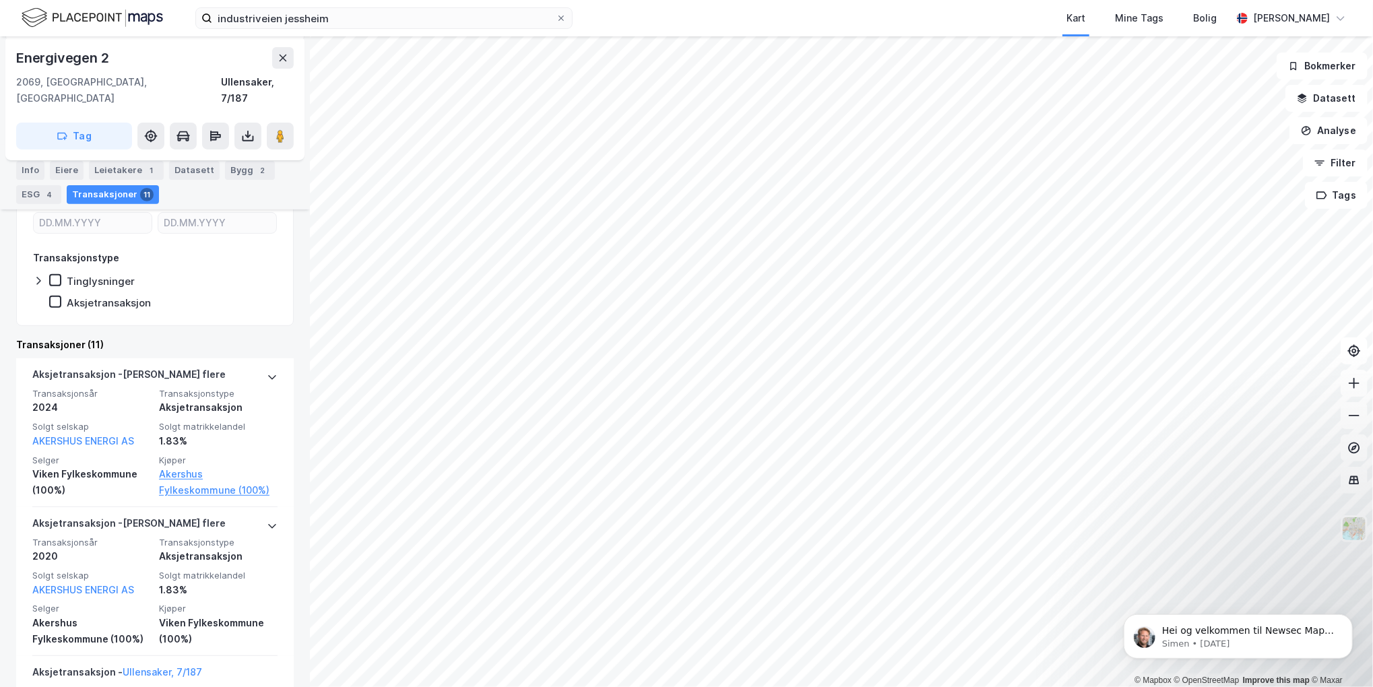
scroll to position [269, 0]
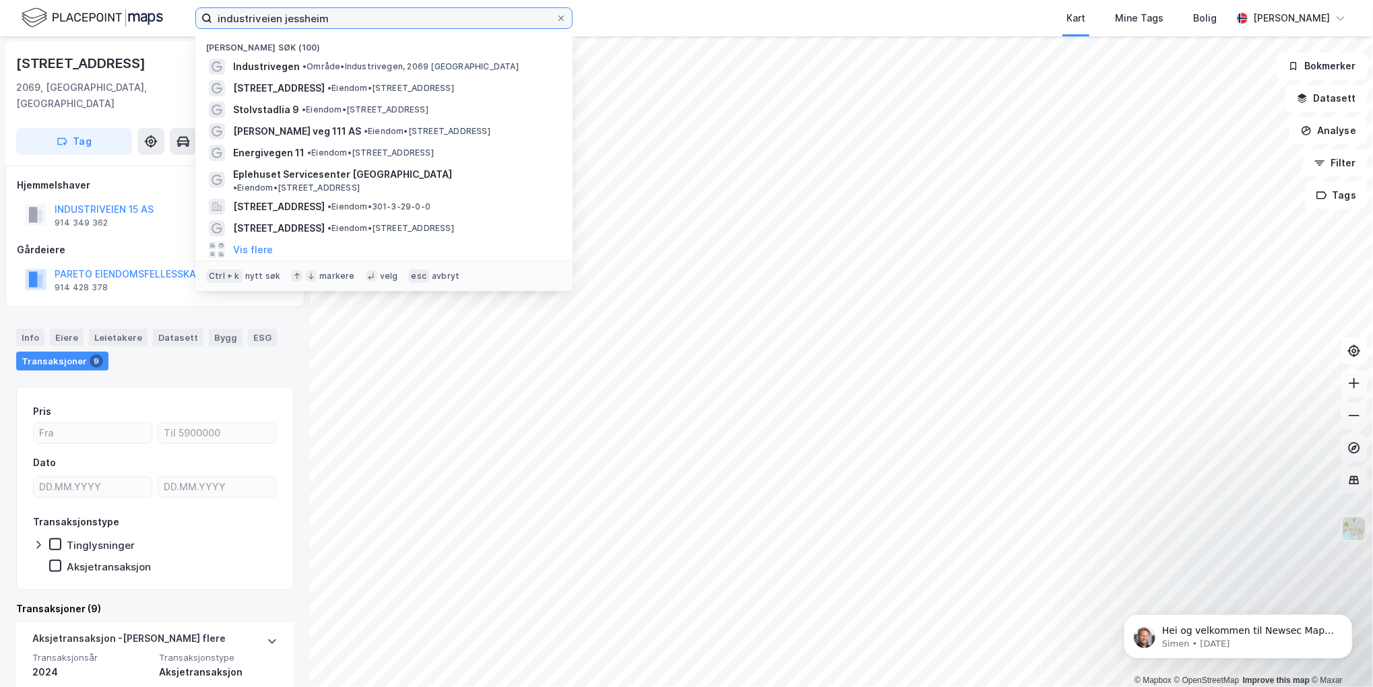
drag, startPoint x: 356, startPoint y: 17, endPoint x: 65, endPoint y: 29, distance: 292.0
click at [62, 34] on div "industriveien [PERSON_NAME] søk (100) Industrivegen • Område • Industrivegen, […" at bounding box center [686, 18] width 1373 height 36
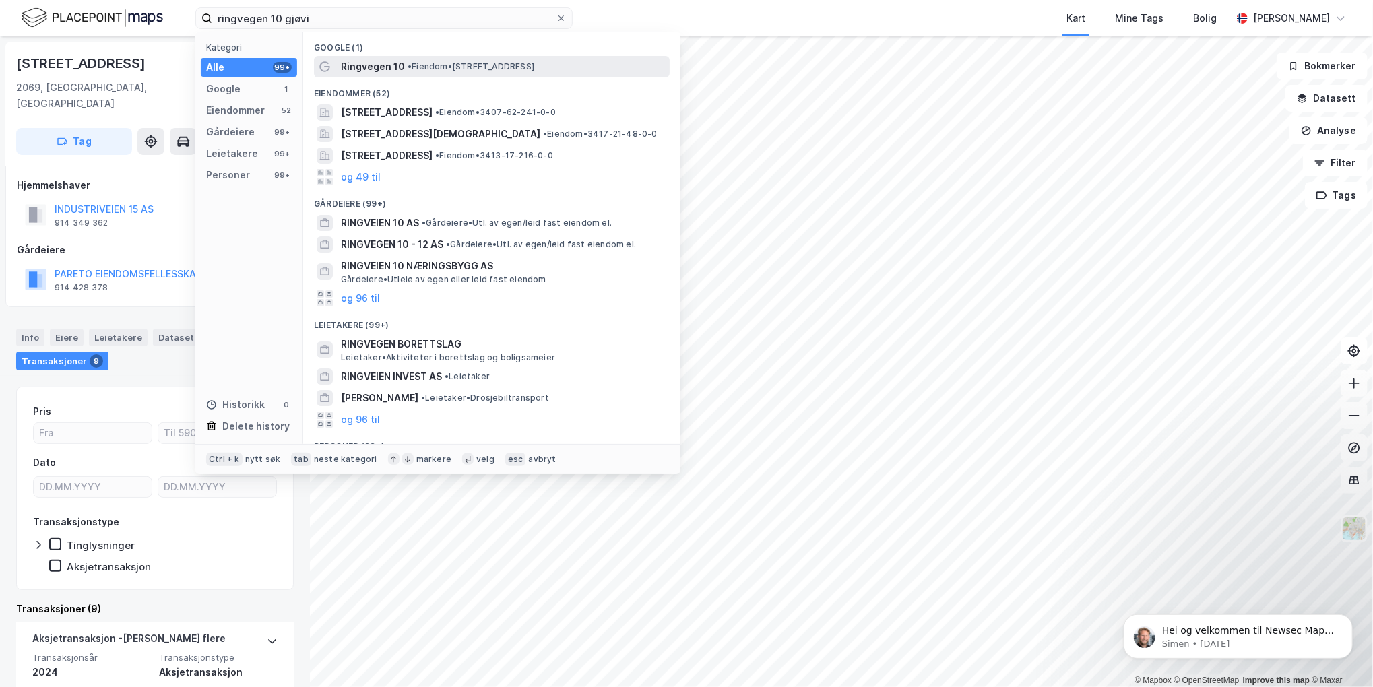
click at [348, 57] on div "Ringvegen 10 • Eiendom • [STREET_ADDRESS]" at bounding box center [492, 67] width 356 height 22
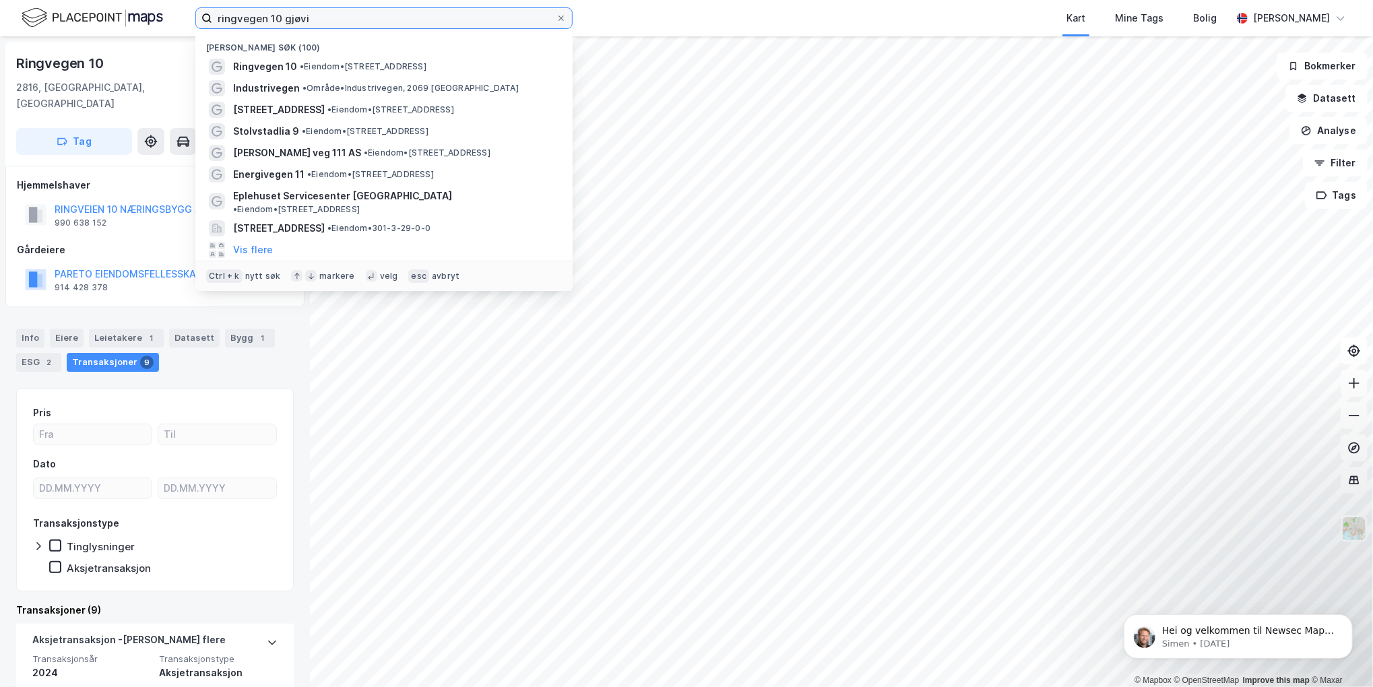
drag, startPoint x: 304, startPoint y: 15, endPoint x: 123, endPoint y: 40, distance: 182.9
click at [123, 41] on div "ringvegen 10 gjøvi Nylige søk (100) [STREET_ADDRESS] • Eiendom • [STREET_ADDRES…" at bounding box center [686, 343] width 1373 height 687
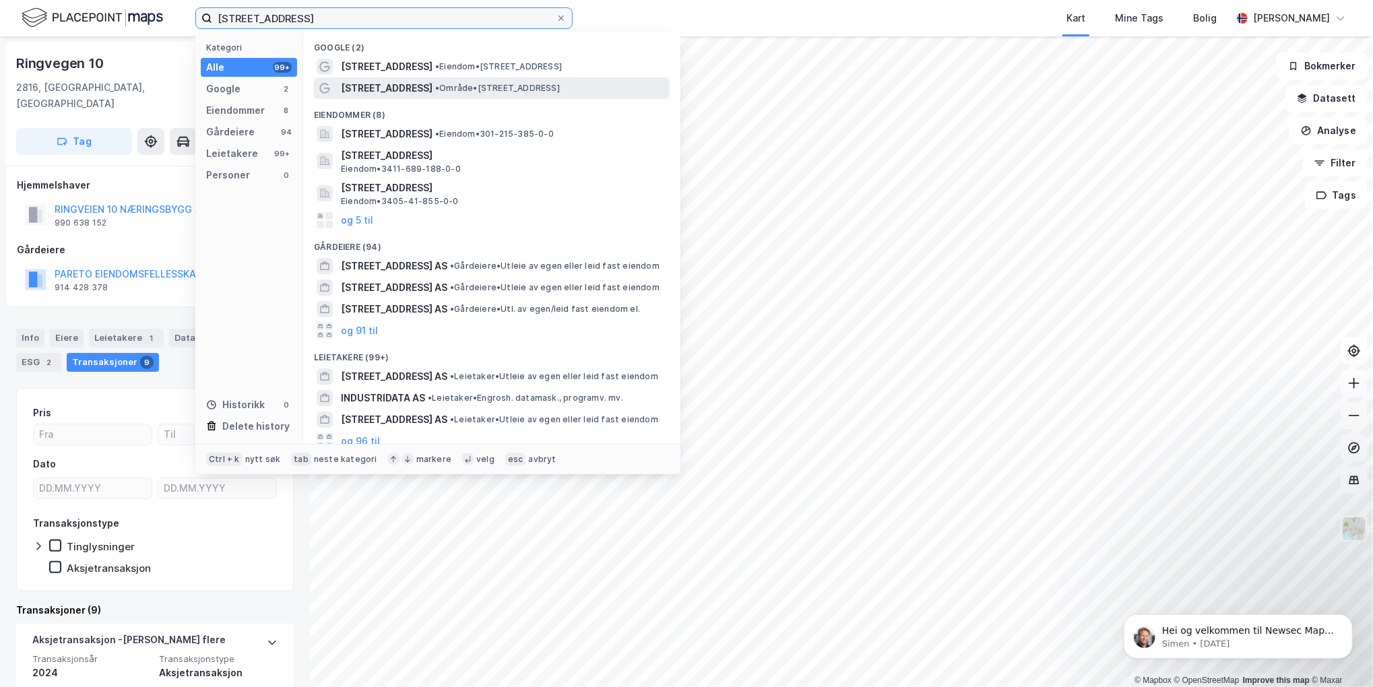
type input "[STREET_ADDRESS]"
click at [383, 88] on span "[STREET_ADDRESS]" at bounding box center [387, 88] width 92 height 16
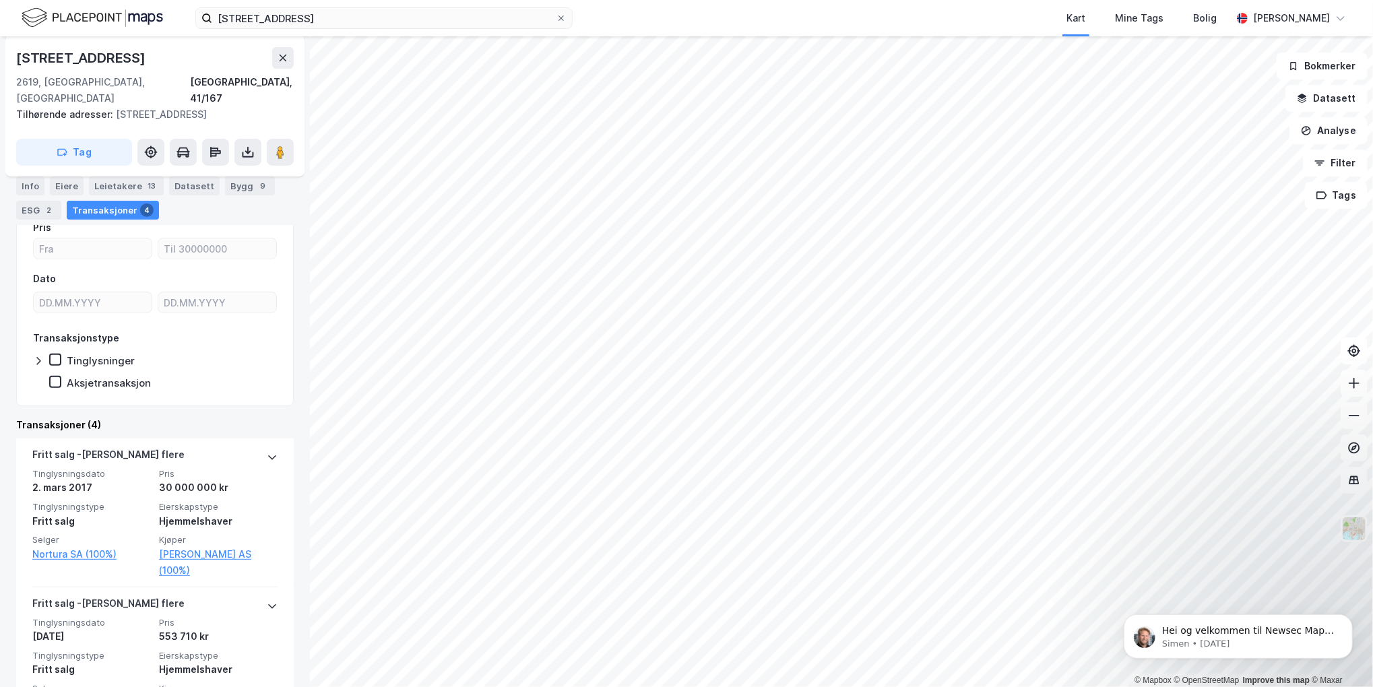
scroll to position [202, 0]
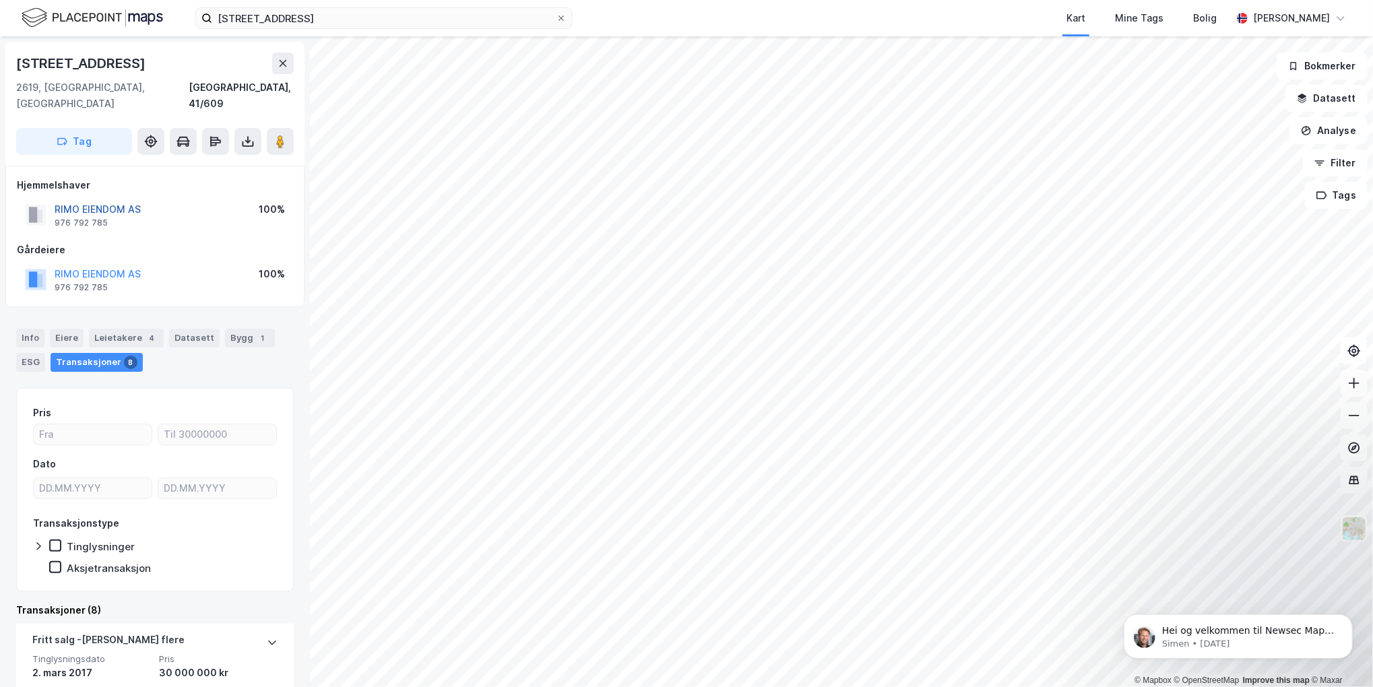
click at [0, 0] on button "RIMO EIENDOM AS" at bounding box center [0, 0] width 0 height 0
